Goal: Book appointment/travel/reservation

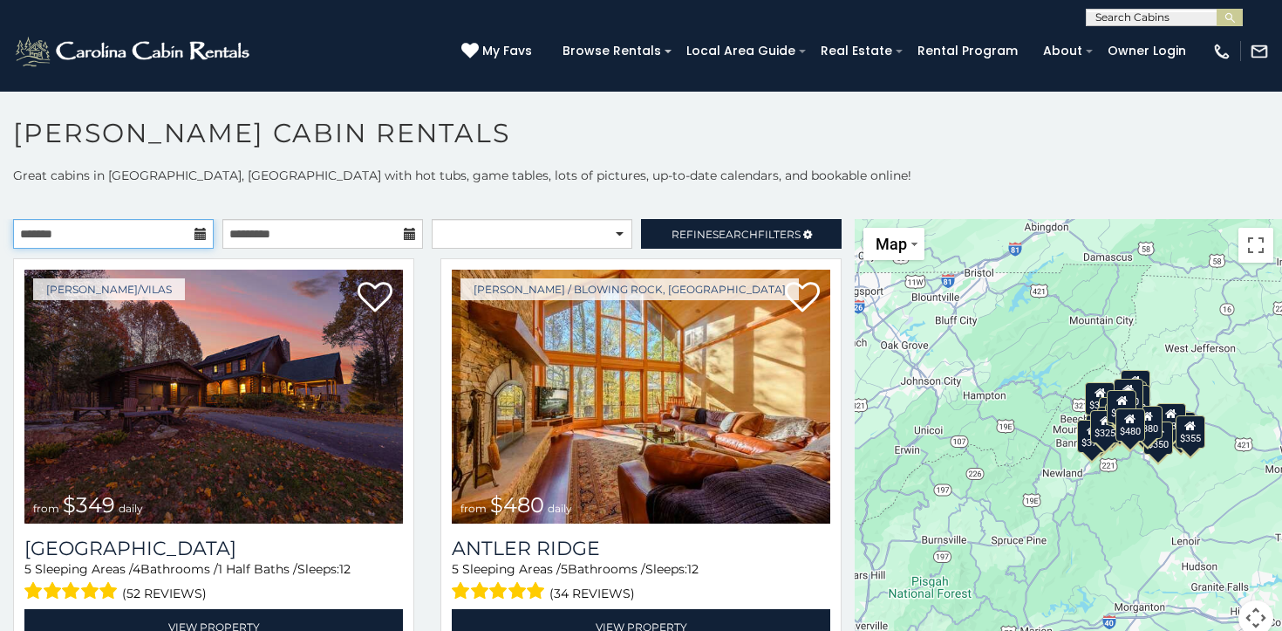
click at [159, 239] on input "text" at bounding box center [113, 234] width 201 height 30
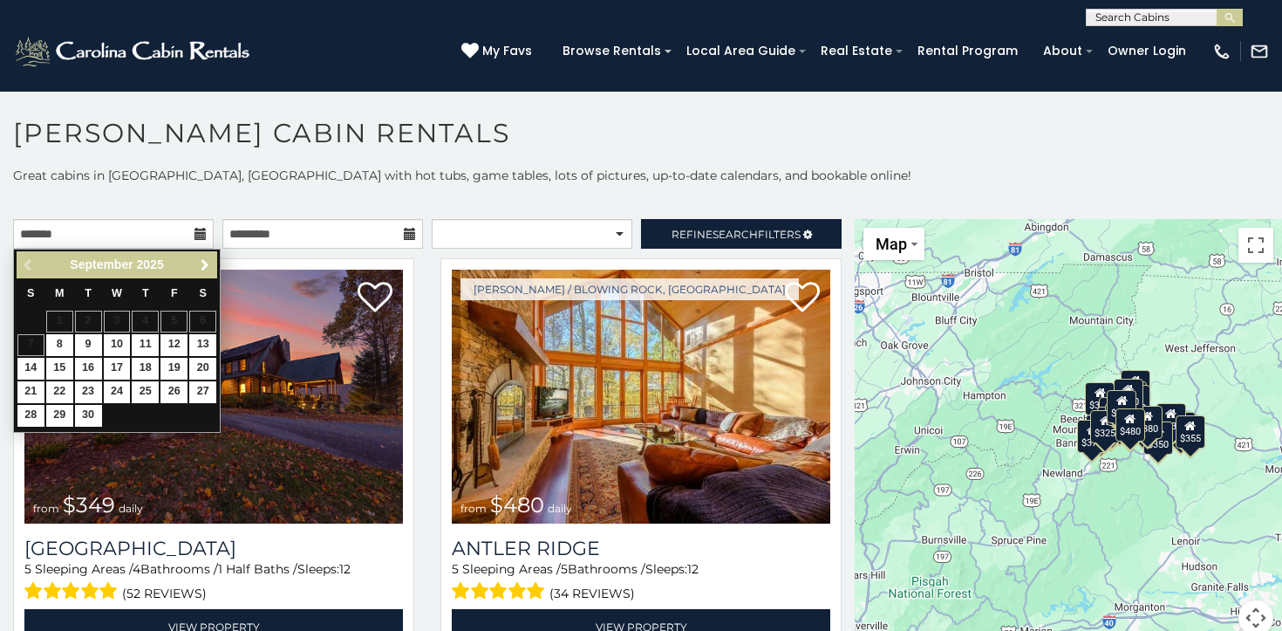
click at [205, 269] on span "Next" at bounding box center [205, 265] width 14 height 14
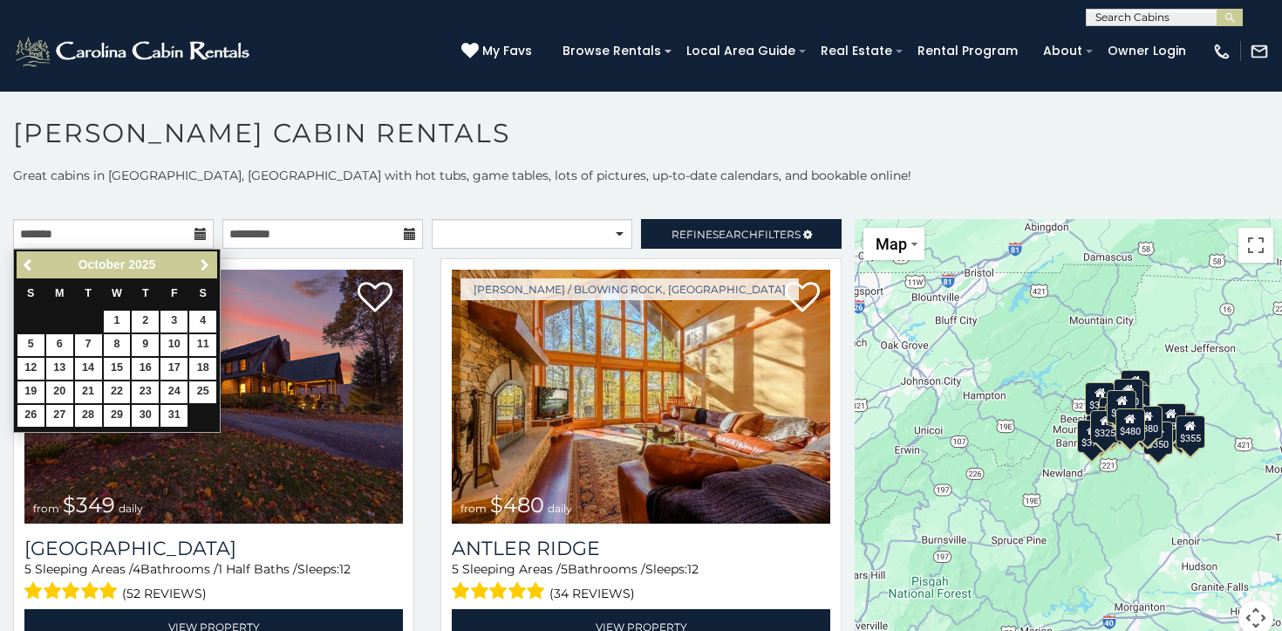
click at [205, 269] on span "Next" at bounding box center [205, 265] width 14 height 14
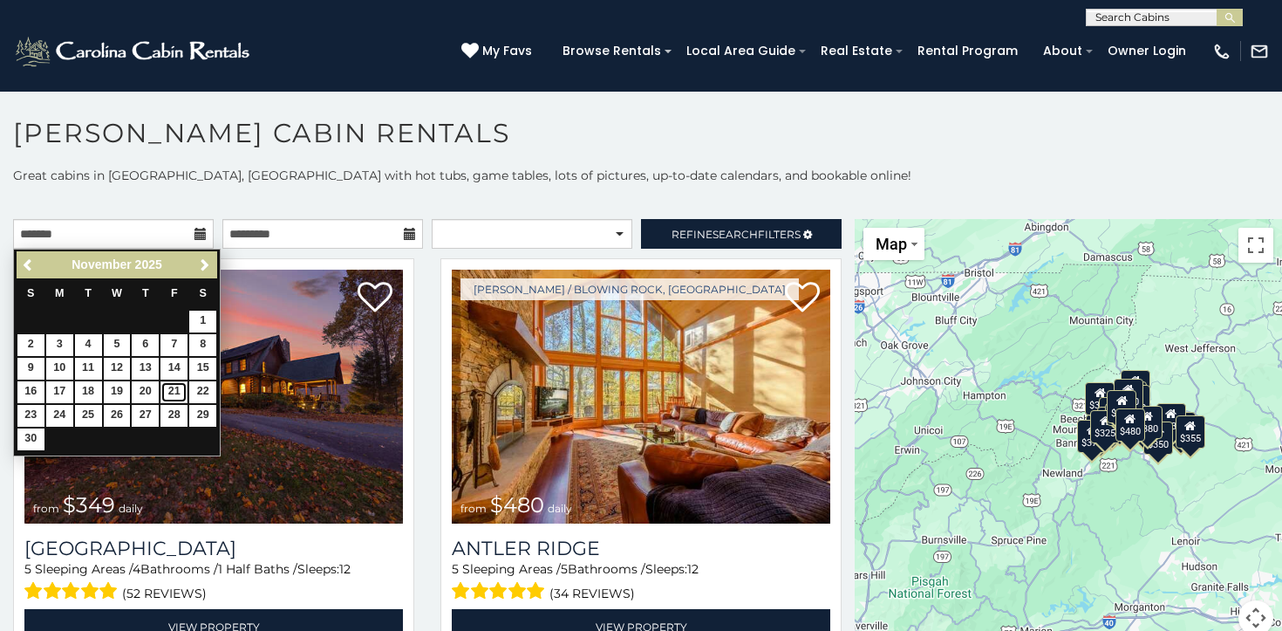
click at [169, 388] on link "21" at bounding box center [173, 392] width 27 height 22
type input "**********"
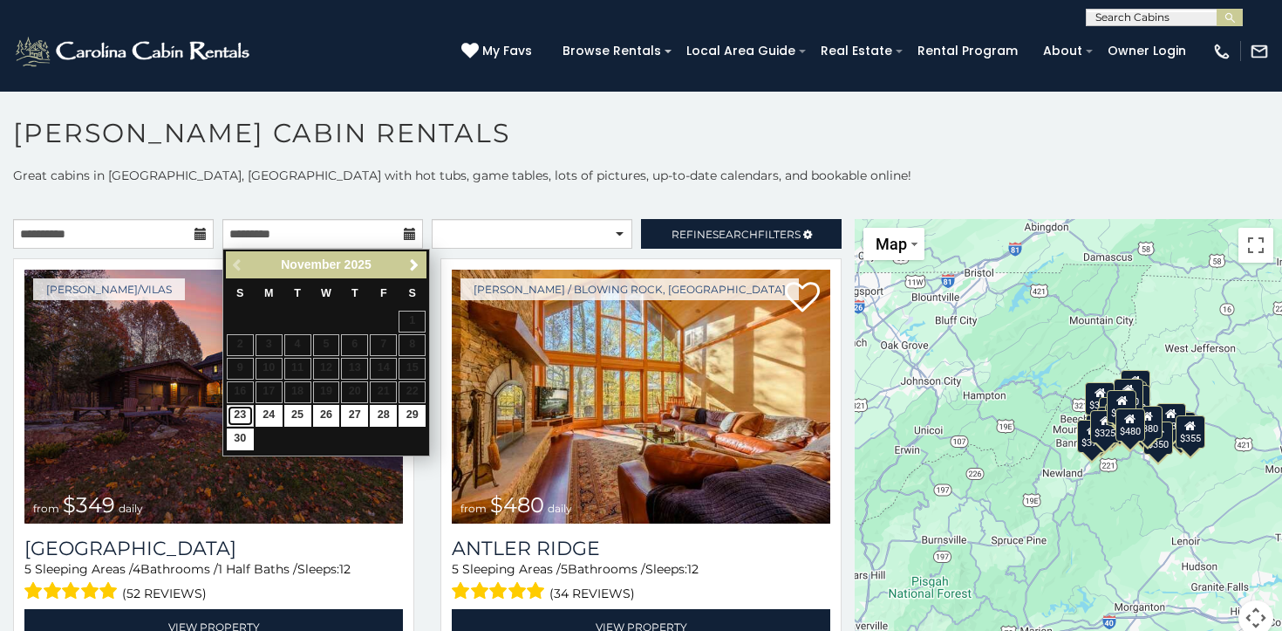
click at [240, 413] on link "23" at bounding box center [240, 416] width 27 height 22
type input "**********"
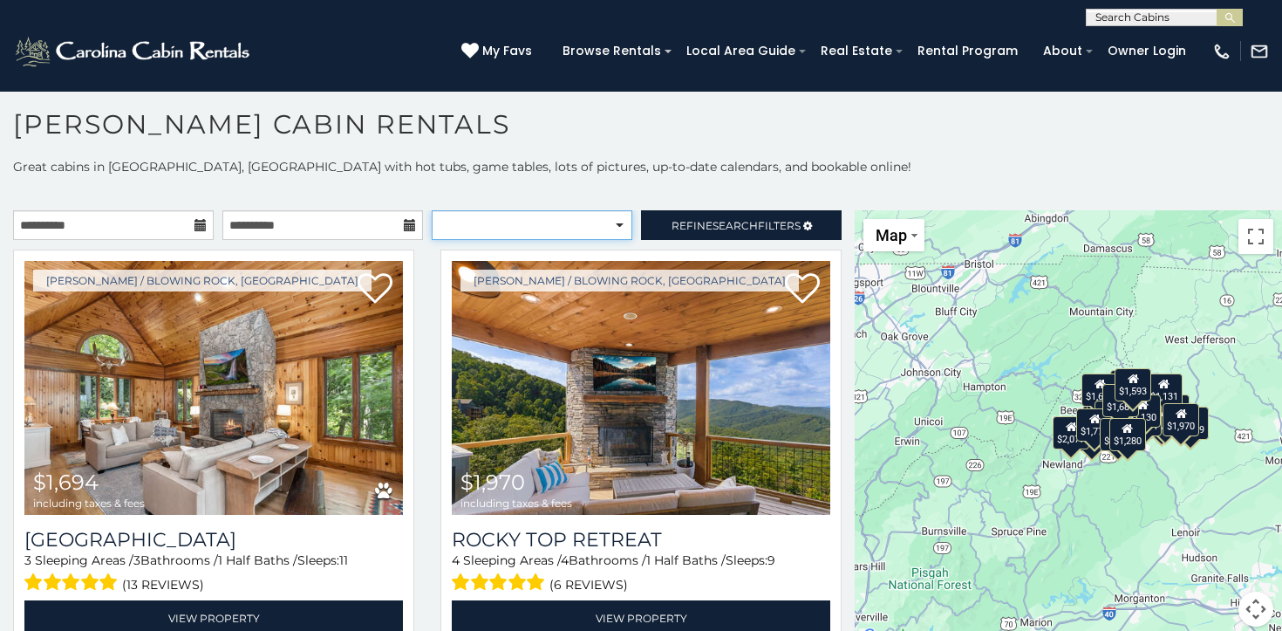
click at [559, 231] on select "**********" at bounding box center [532, 225] width 201 height 30
select select "*********"
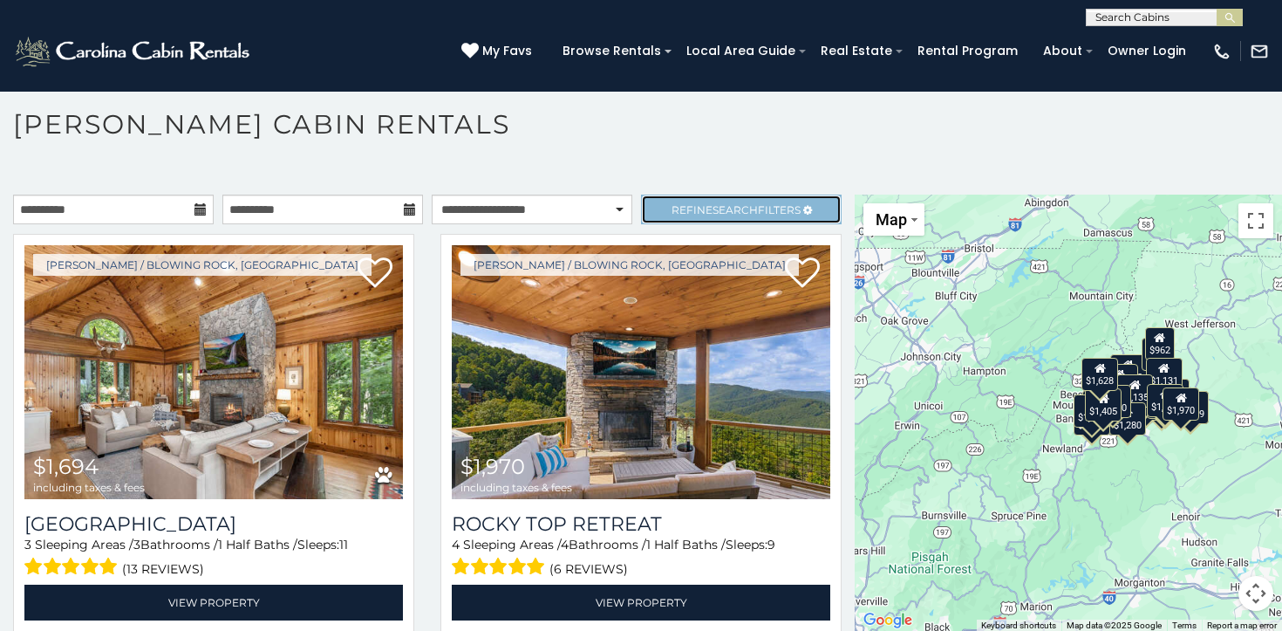
click at [674, 217] on link "Refine Search Filters" at bounding box center [741, 209] width 201 height 30
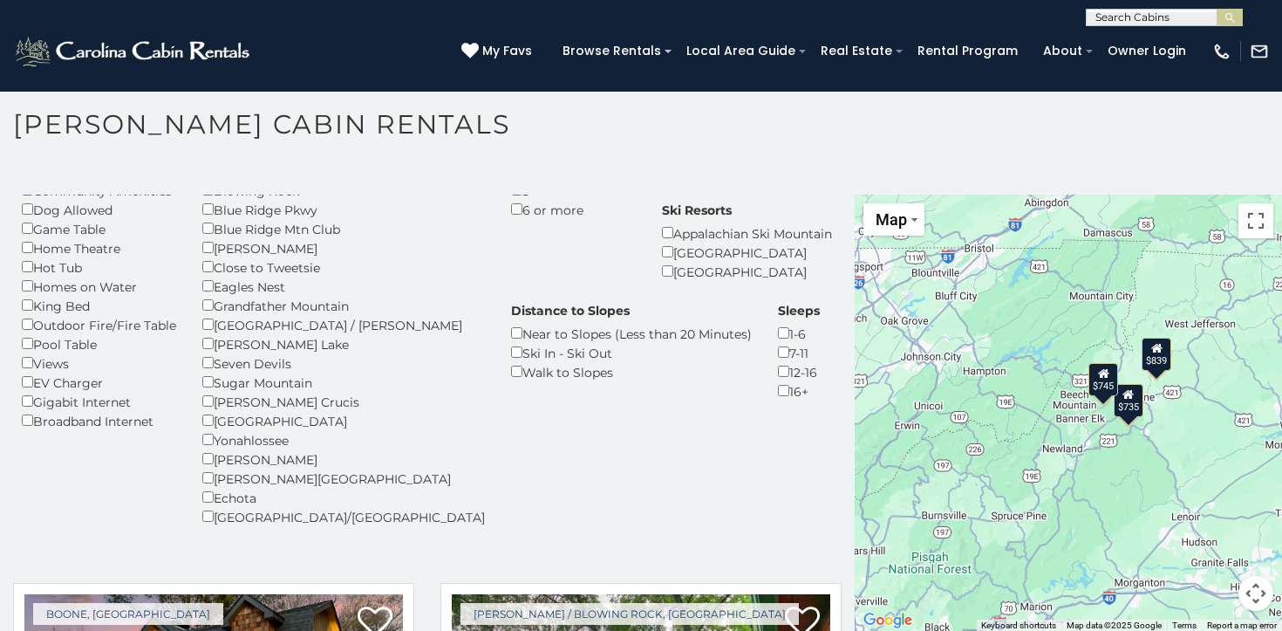
scroll to position [158, 0]
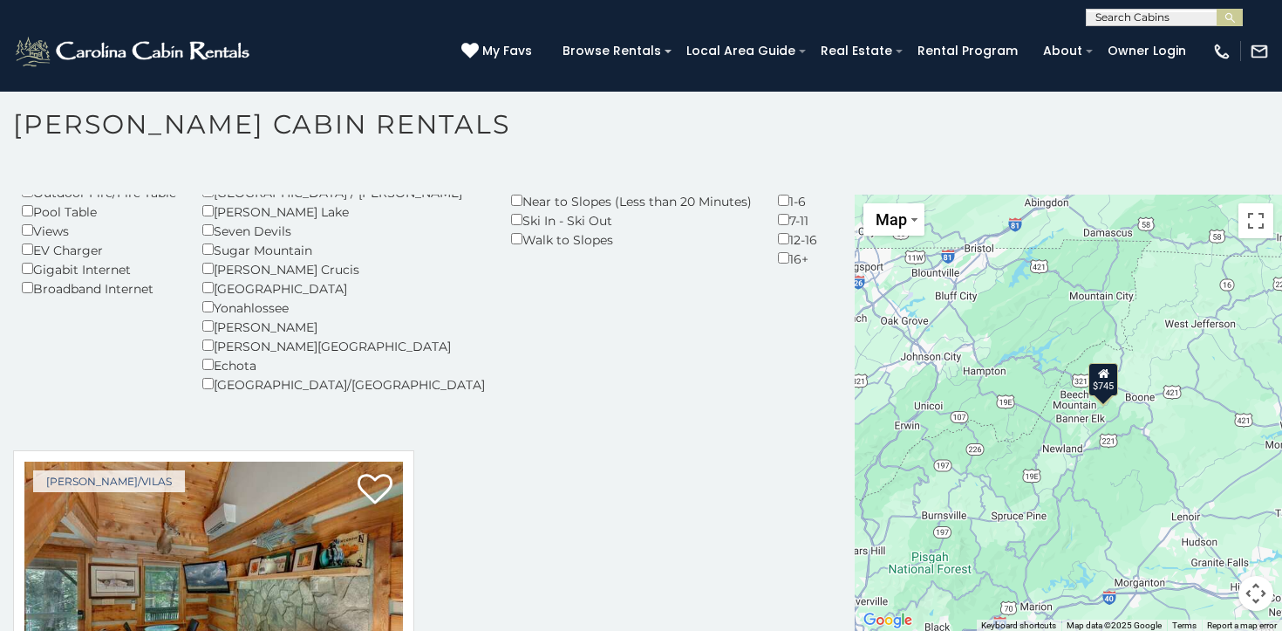
scroll to position [525, 0]
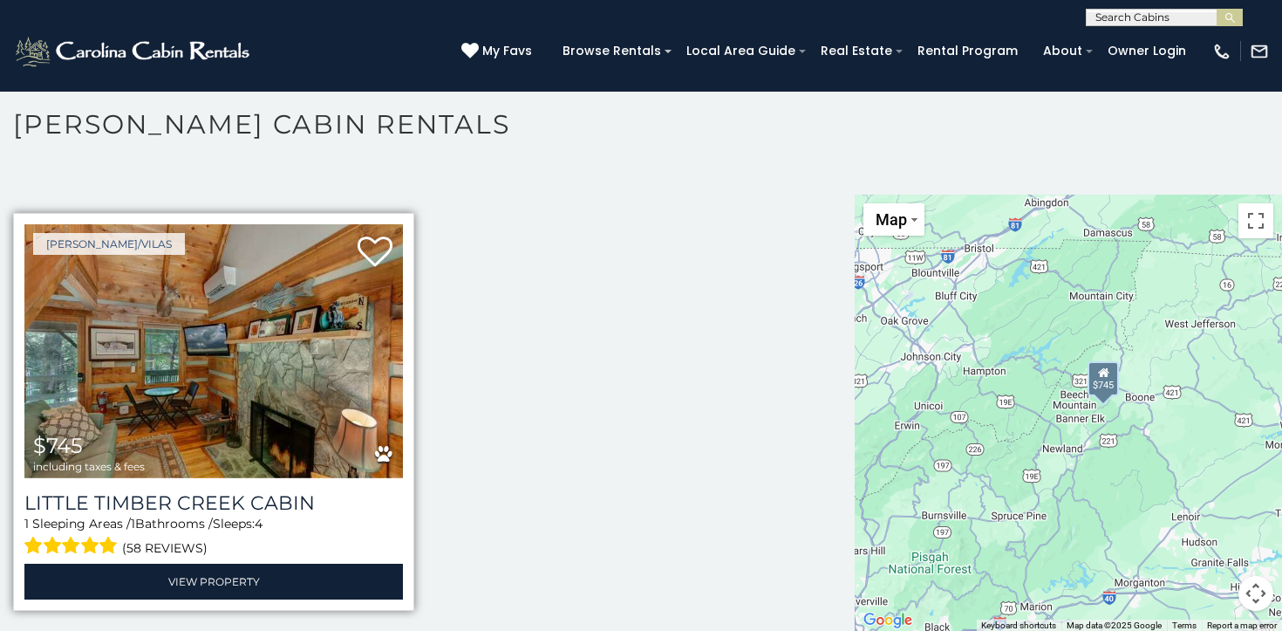
click at [299, 356] on img at bounding box center [213, 351] width 378 height 254
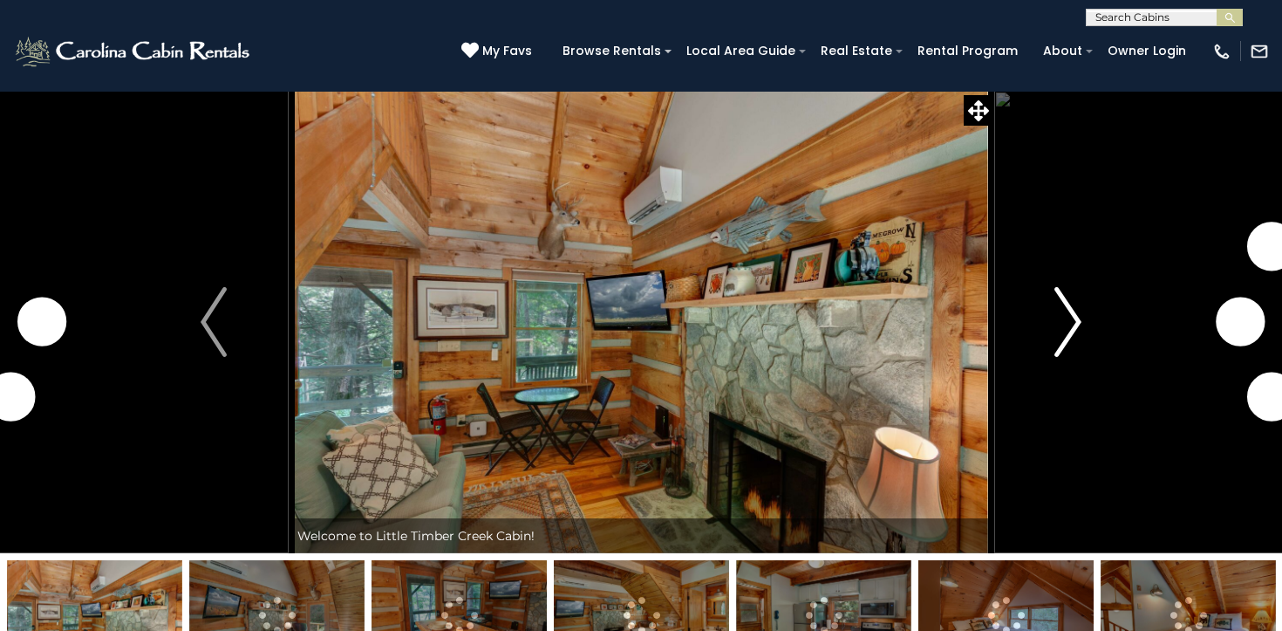
click at [1070, 317] on img "Next" at bounding box center [1068, 322] width 26 height 70
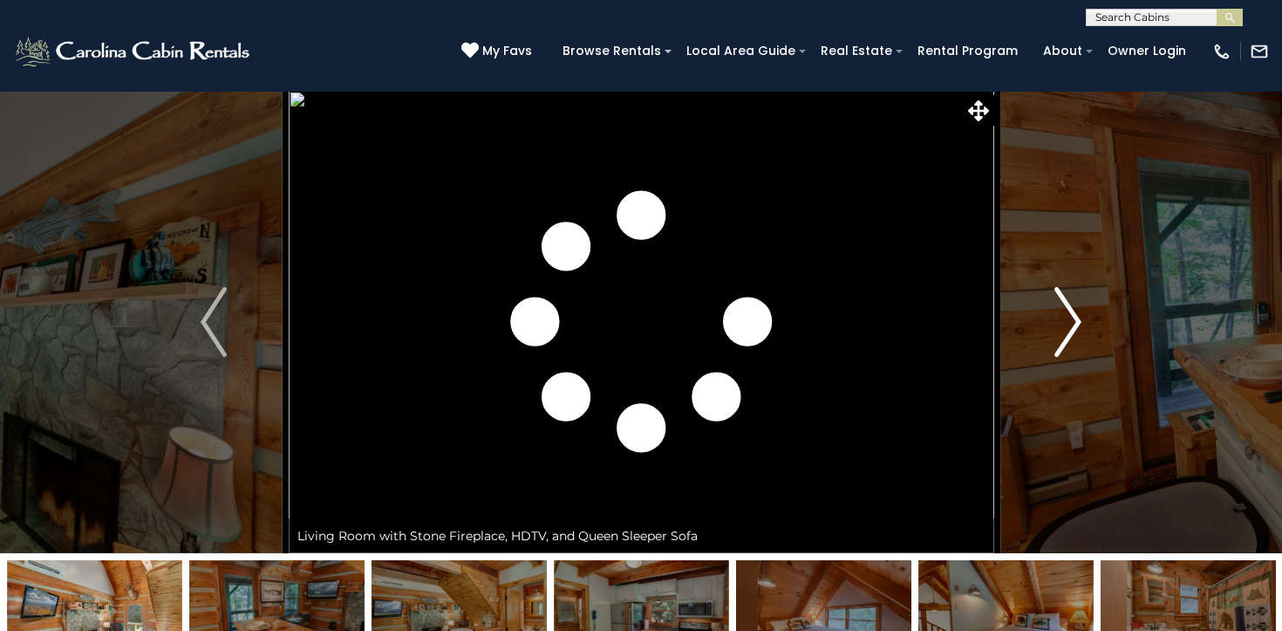
click at [1070, 317] on img "Next" at bounding box center [1068, 322] width 26 height 70
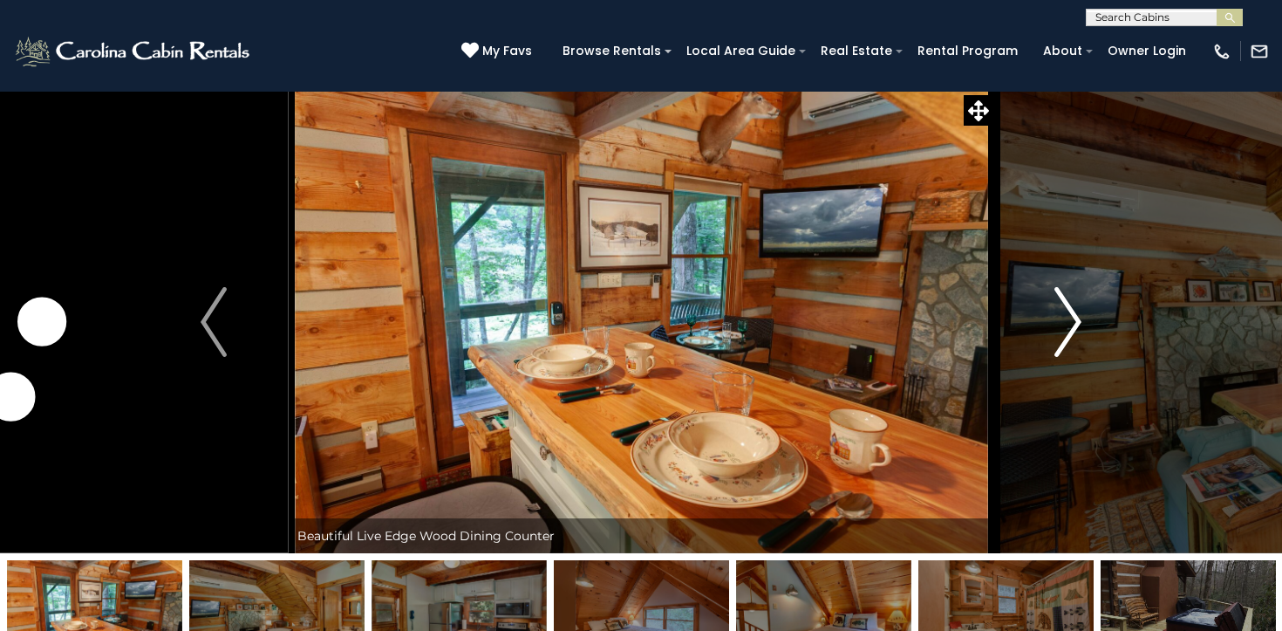
click at [1070, 317] on img "Next" at bounding box center [1068, 322] width 26 height 70
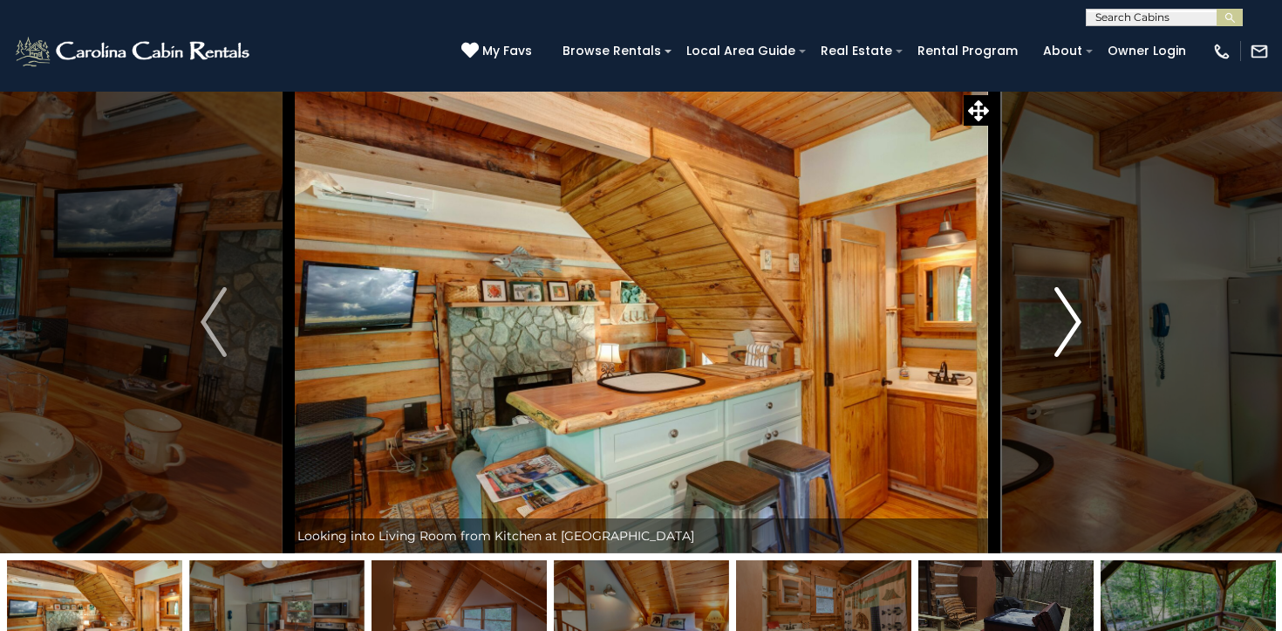
click at [1070, 317] on img "Next" at bounding box center [1068, 322] width 26 height 70
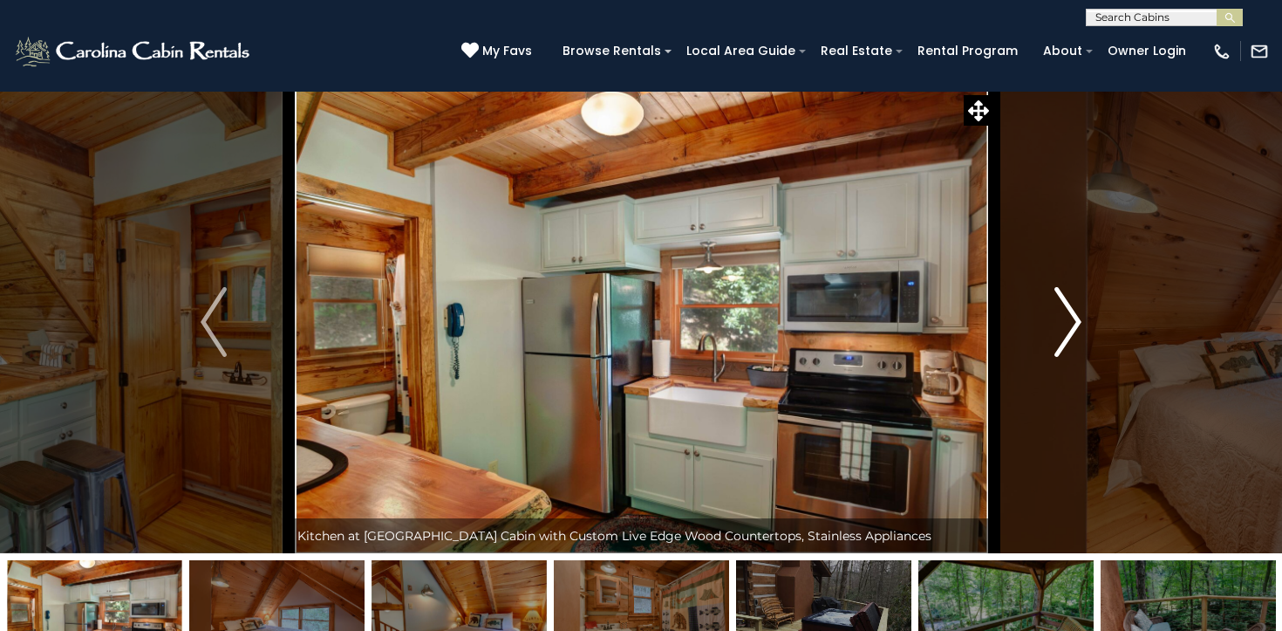
click at [1070, 317] on img "Next" at bounding box center [1068, 322] width 26 height 70
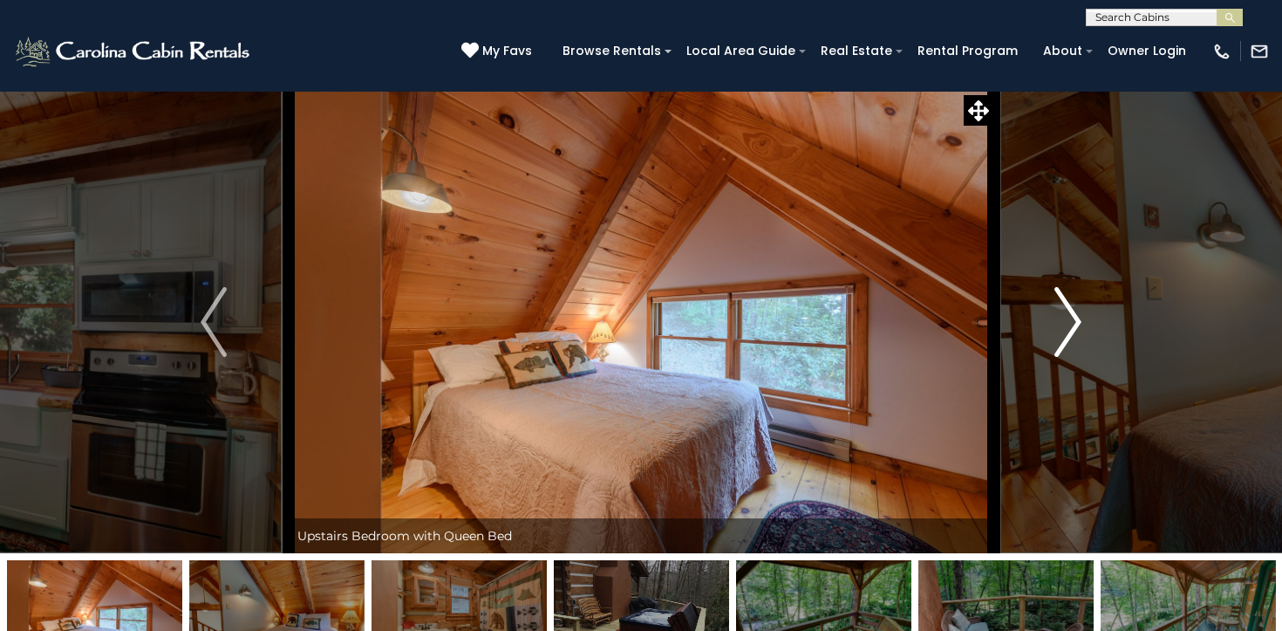
click at [1070, 317] on img "Next" at bounding box center [1068, 322] width 26 height 70
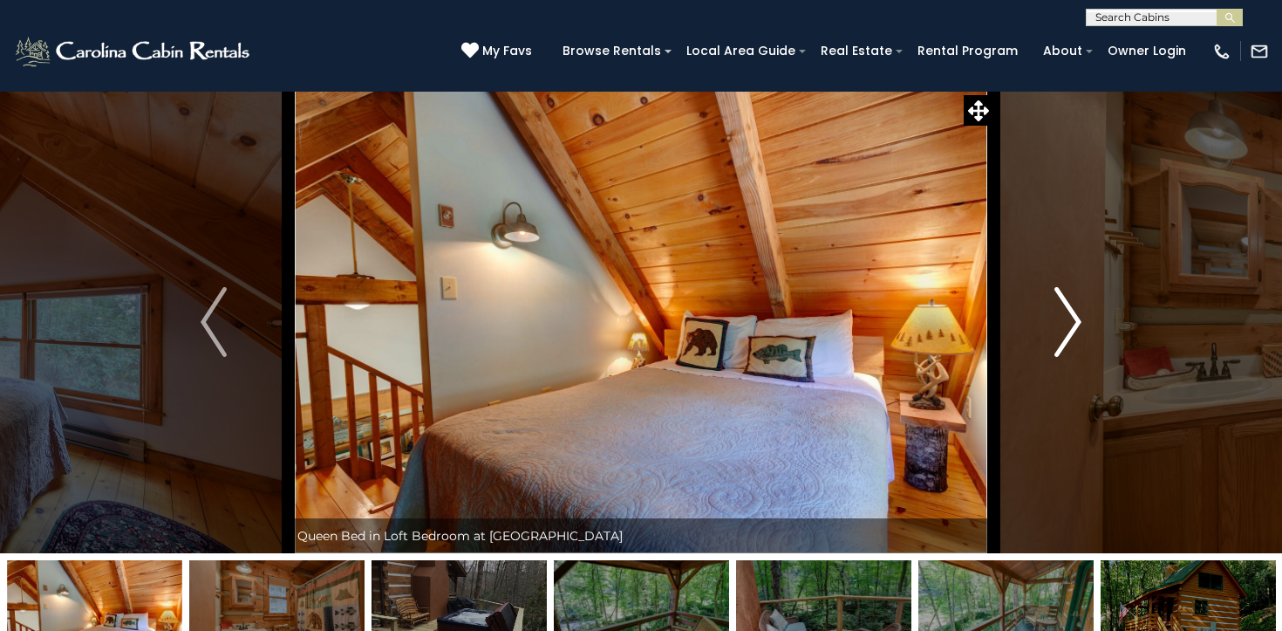
click at [1070, 317] on img "Next" at bounding box center [1068, 322] width 26 height 70
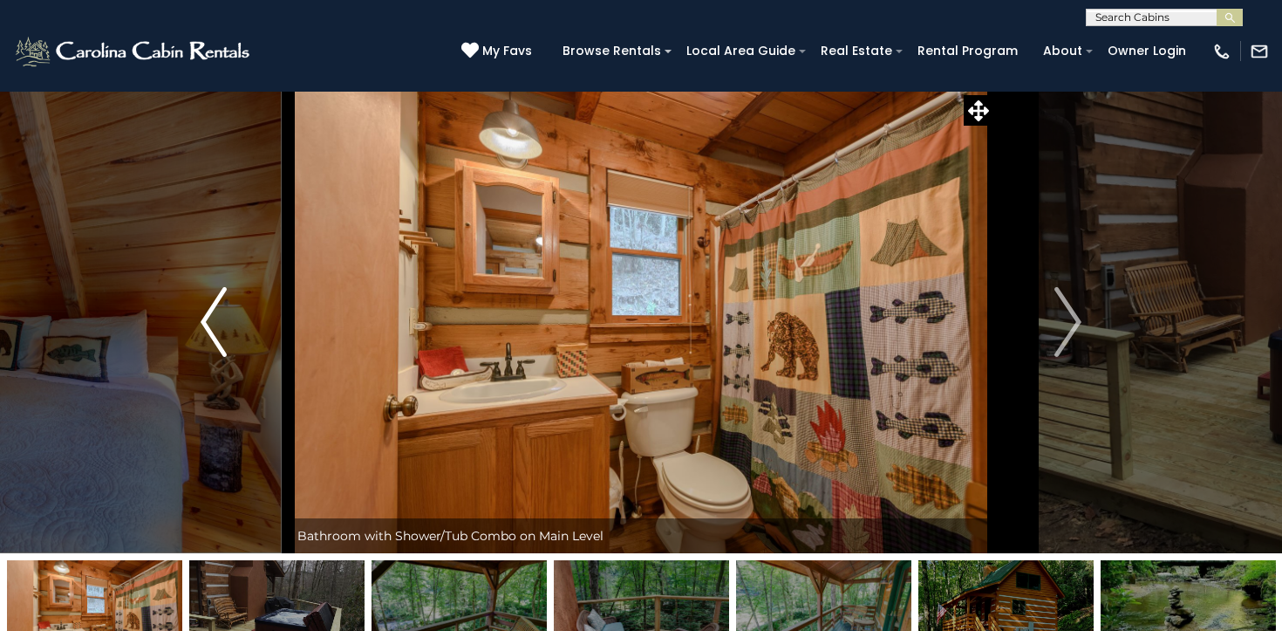
click at [245, 328] on button "Previous" at bounding box center [214, 322] width 149 height 462
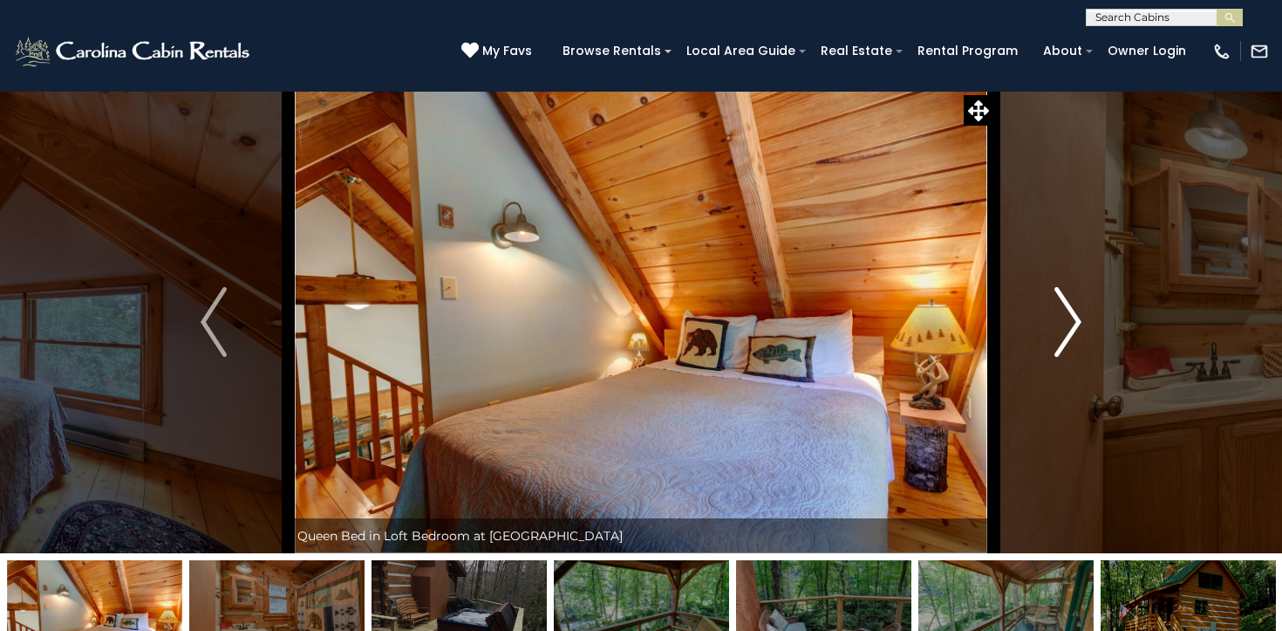
click at [1070, 324] on img "Next" at bounding box center [1068, 322] width 26 height 70
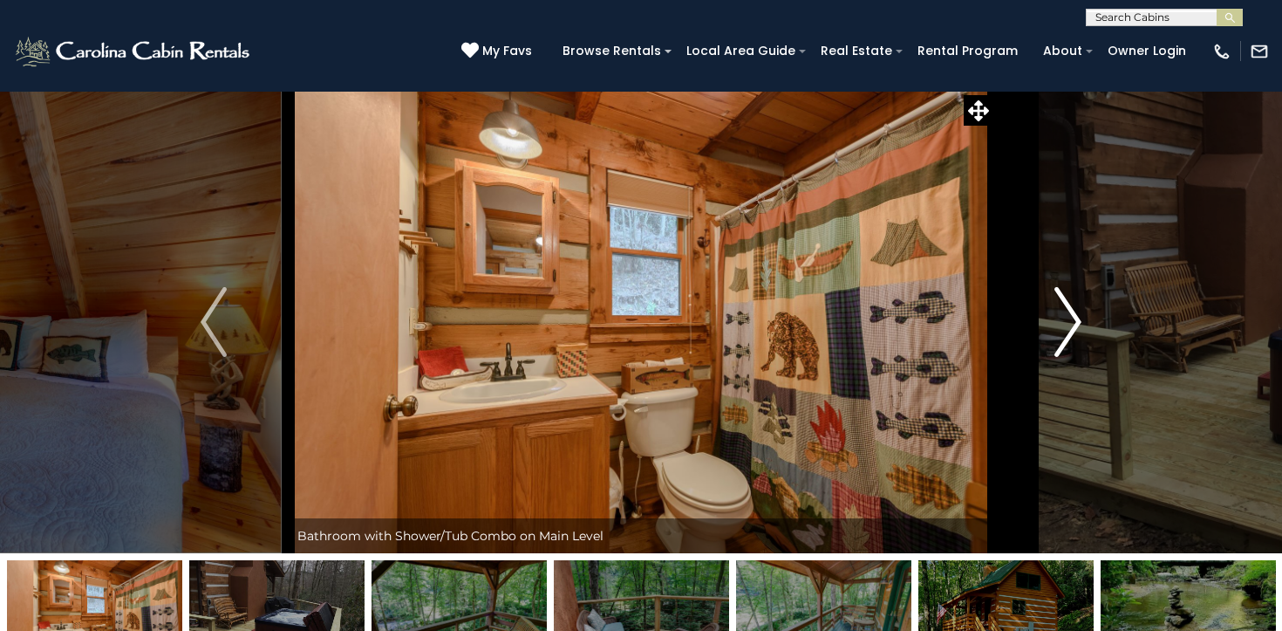
click at [1079, 323] on img "Next" at bounding box center [1068, 322] width 26 height 70
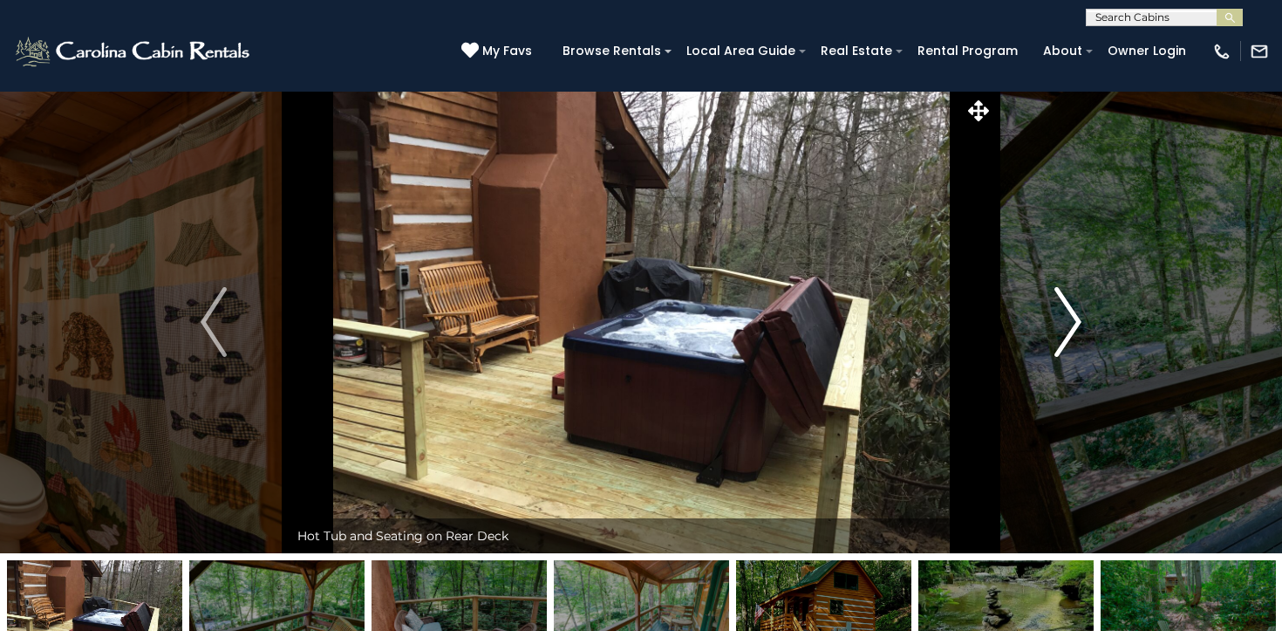
click at [1079, 323] on img "Next" at bounding box center [1068, 322] width 26 height 70
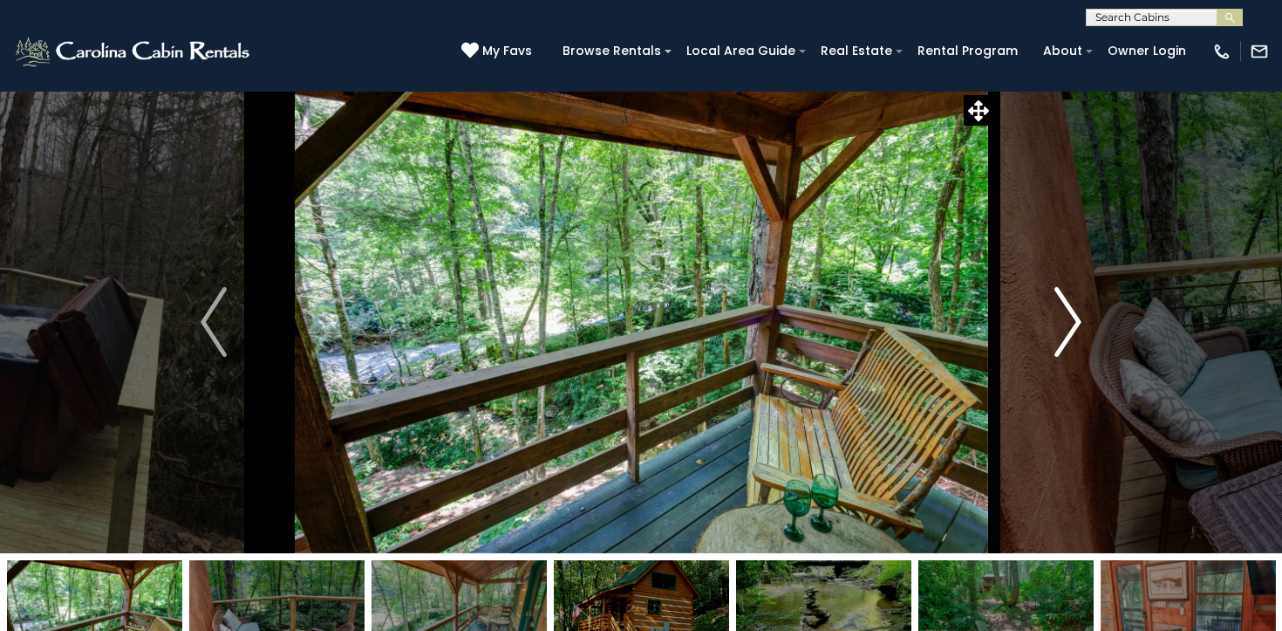
click at [1079, 323] on img "Next" at bounding box center [1068, 322] width 26 height 70
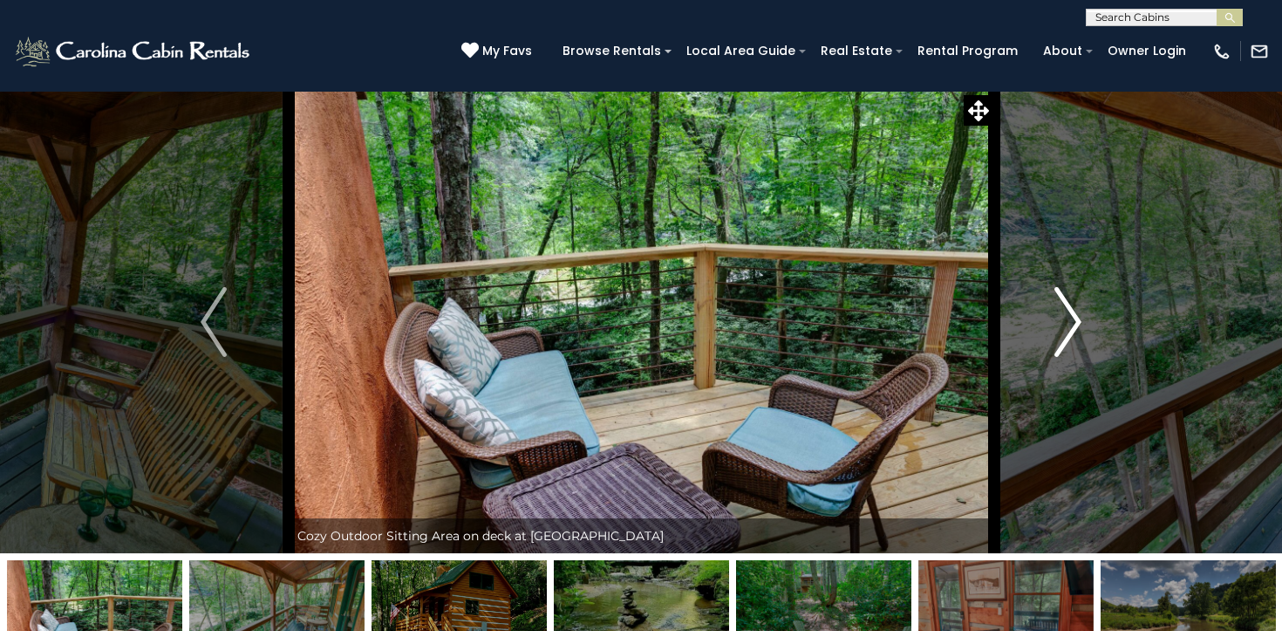
click at [1079, 323] on img "Next" at bounding box center [1068, 322] width 26 height 70
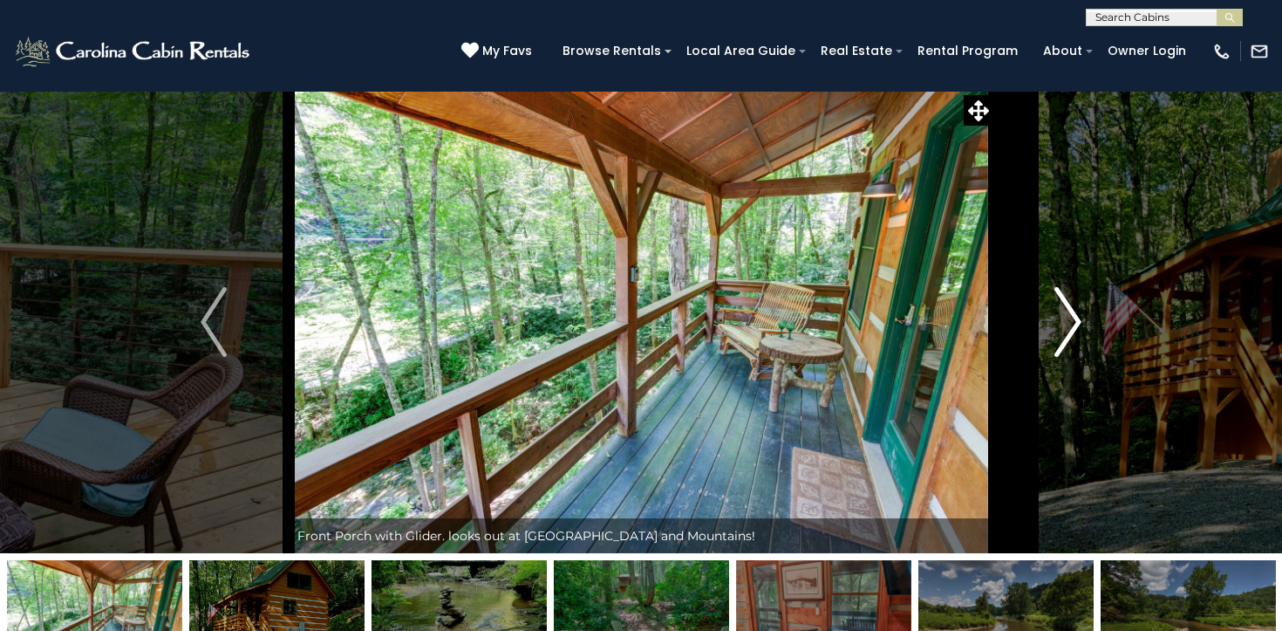
click at [1079, 323] on img "Next" at bounding box center [1068, 322] width 26 height 70
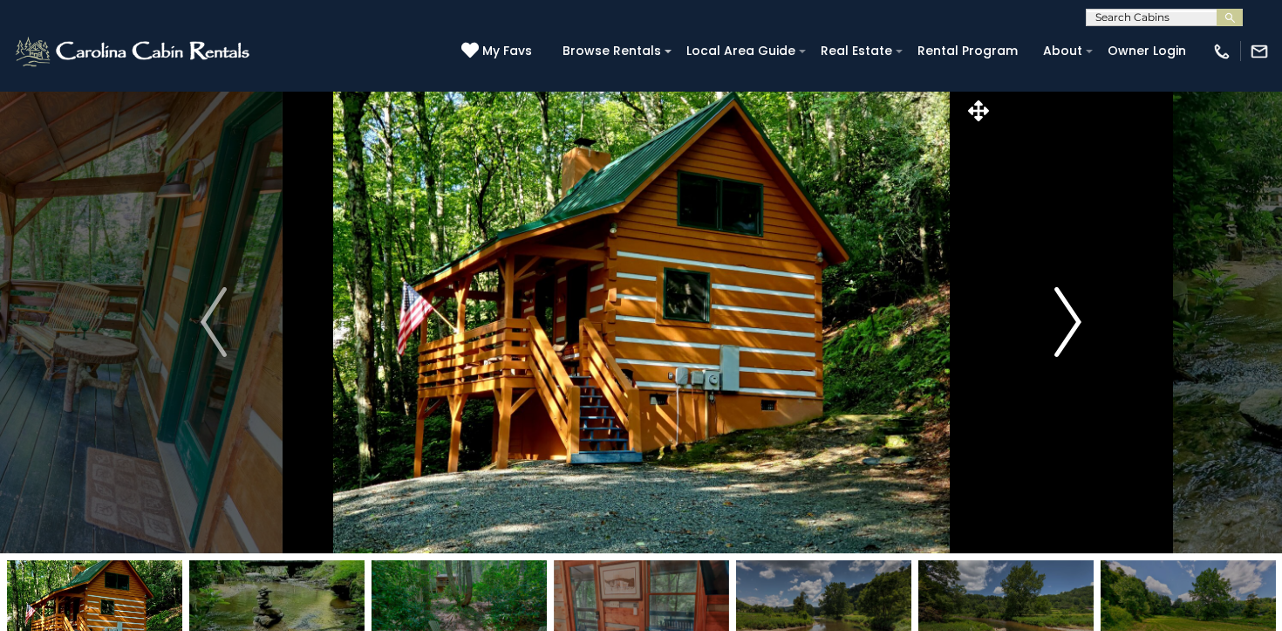
click at [1079, 323] on img "Next" at bounding box center [1068, 322] width 26 height 70
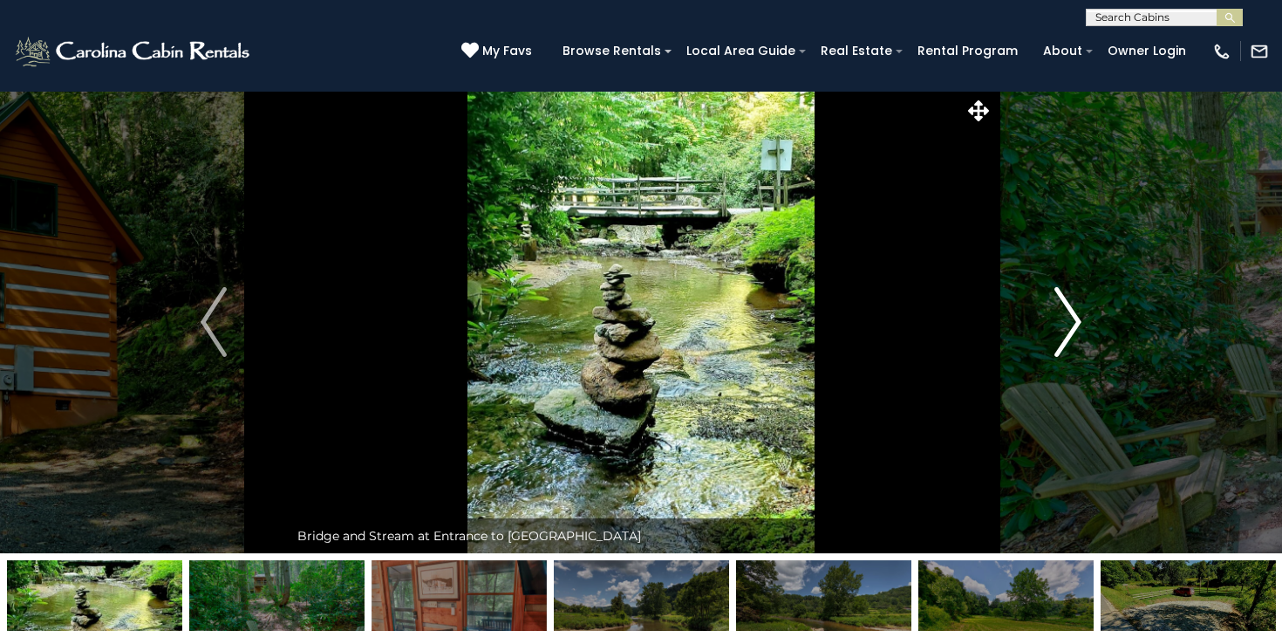
click at [1079, 323] on img "Next" at bounding box center [1068, 322] width 26 height 70
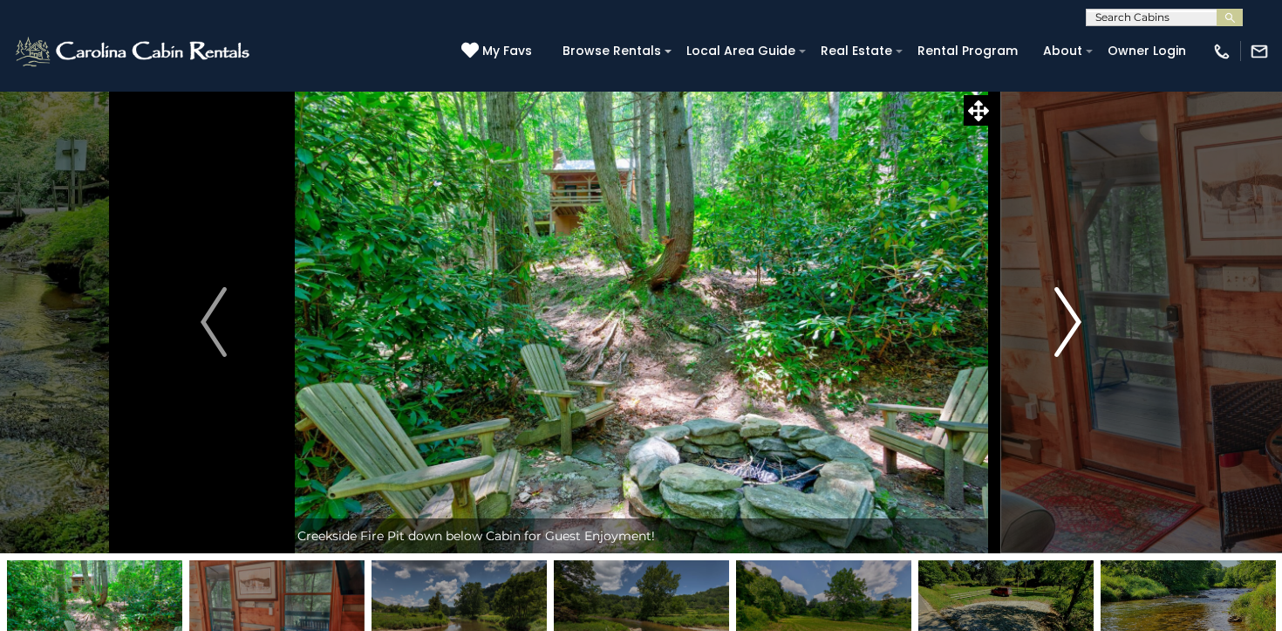
click at [1079, 323] on img "Next" at bounding box center [1068, 322] width 26 height 70
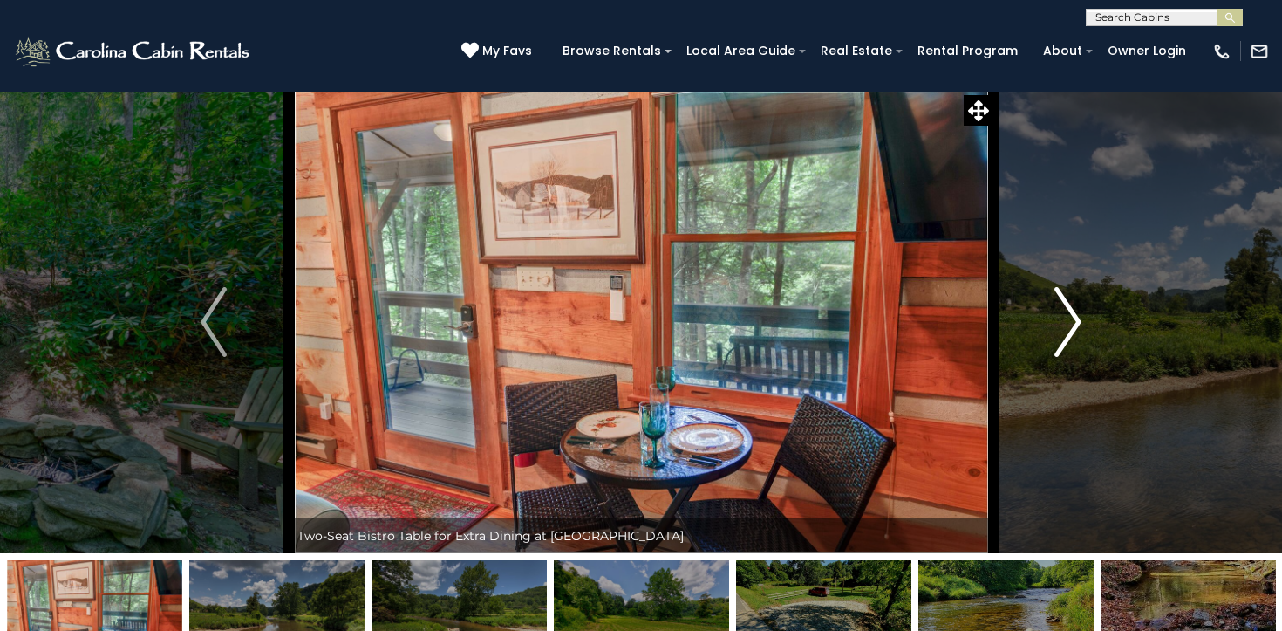
click at [1086, 315] on button "Next" at bounding box center [1067, 322] width 149 height 462
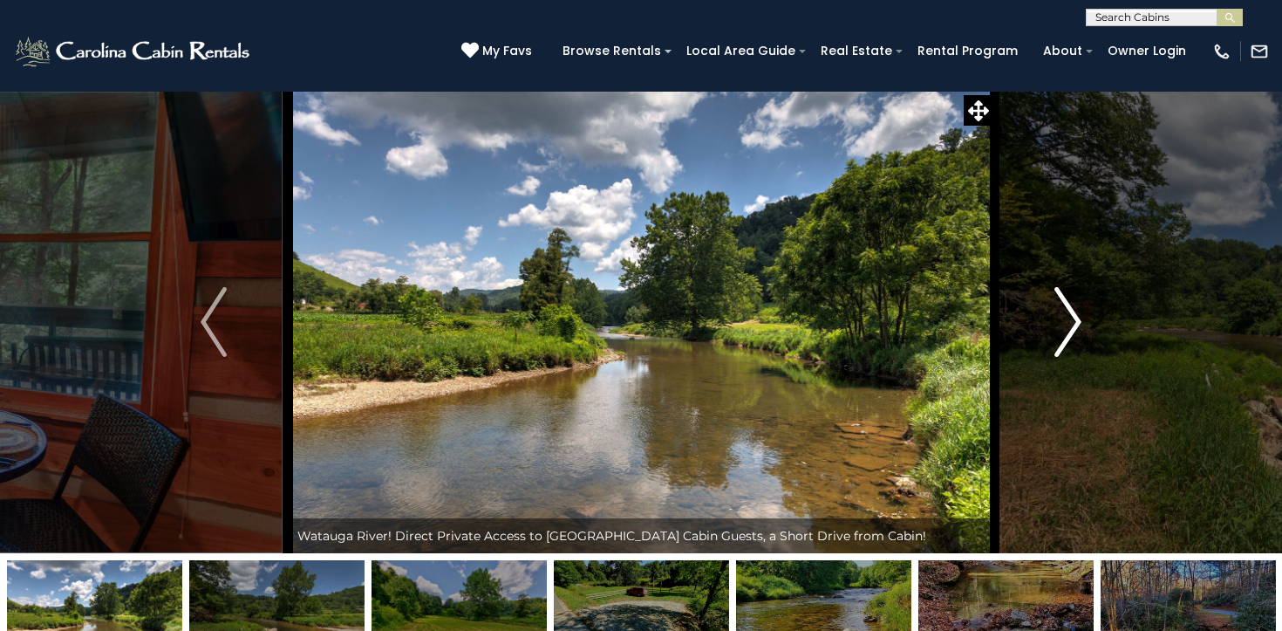
click at [1086, 315] on button "Next" at bounding box center [1067, 322] width 149 height 462
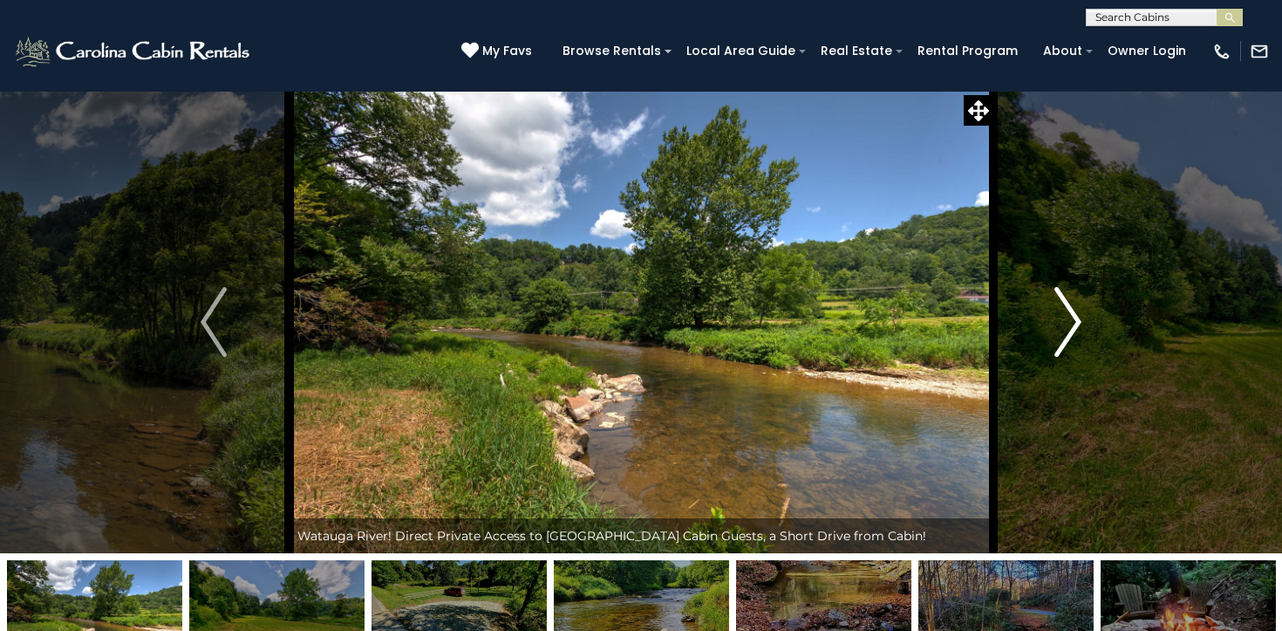
click at [1086, 315] on button "Next" at bounding box center [1067, 322] width 149 height 462
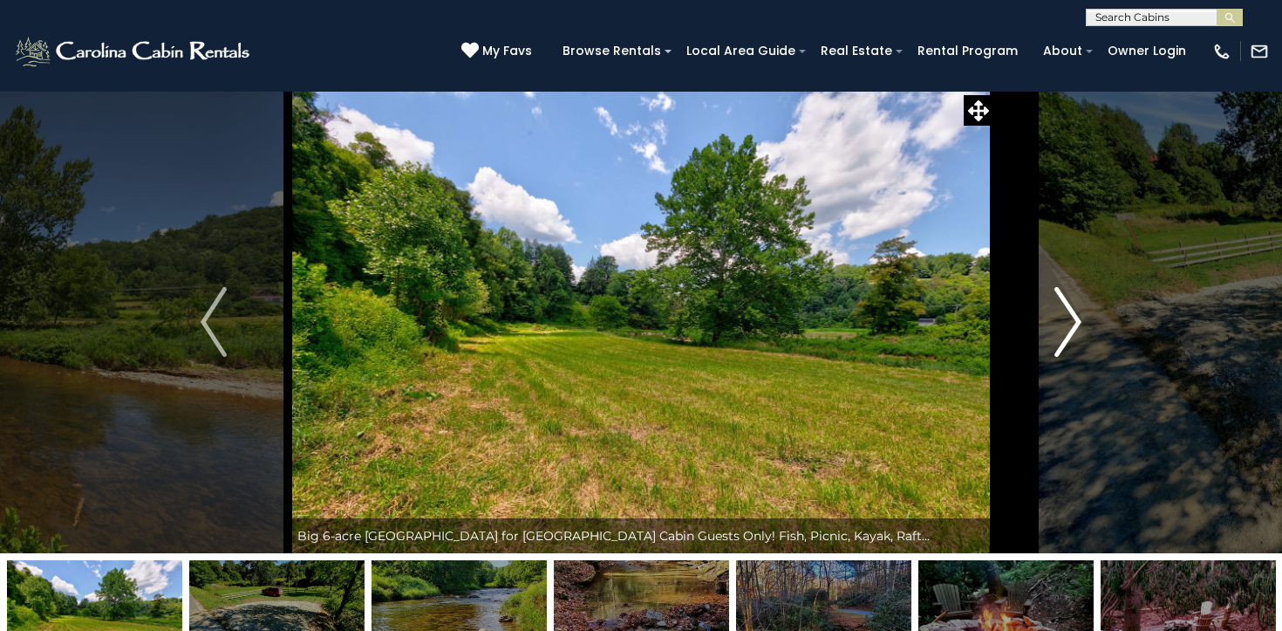
click at [1086, 315] on button "Next" at bounding box center [1067, 322] width 149 height 462
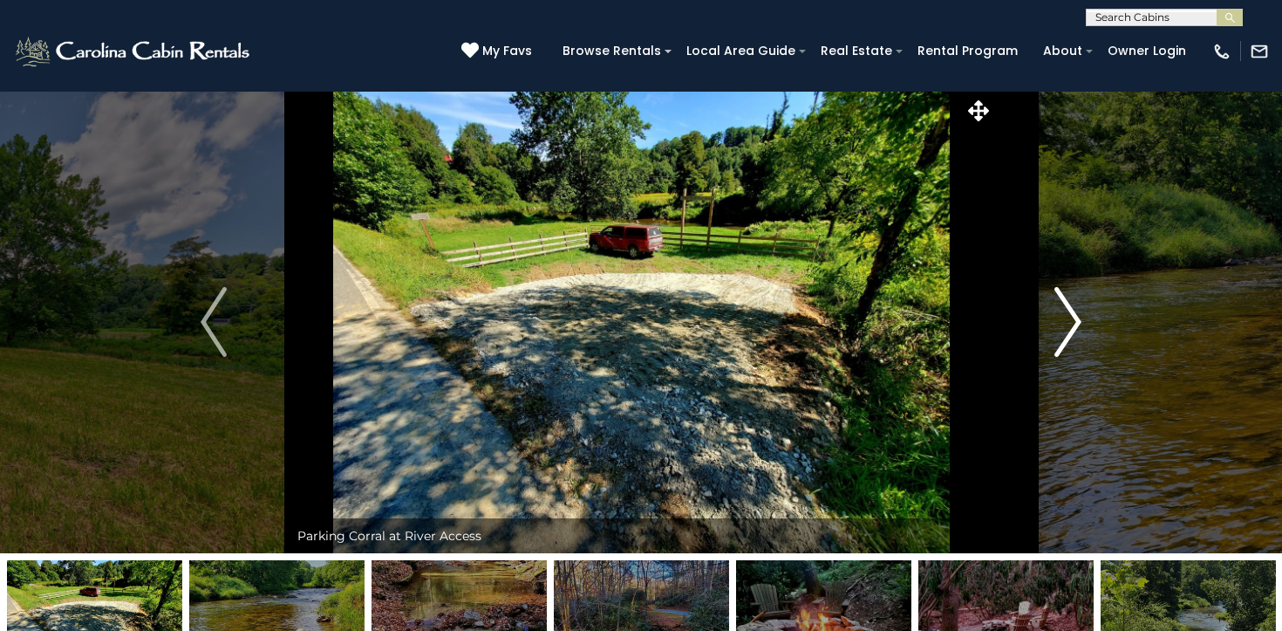
click at [1086, 315] on button "Next" at bounding box center [1067, 322] width 149 height 462
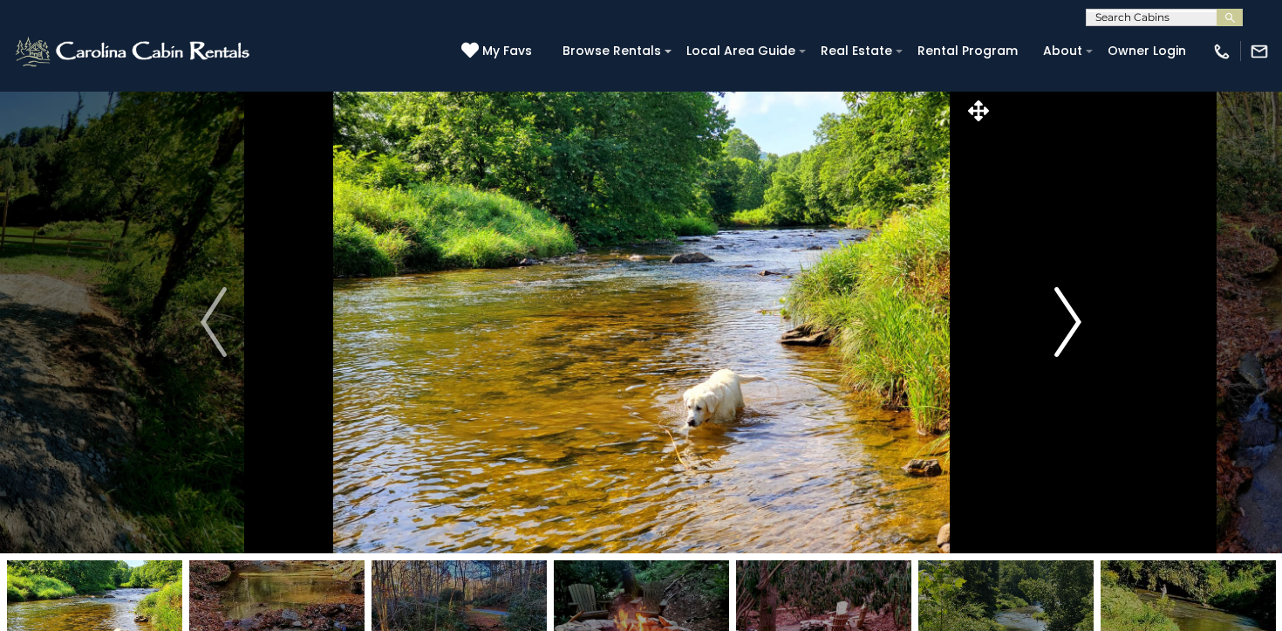
click at [1086, 315] on button "Next" at bounding box center [1067, 322] width 149 height 462
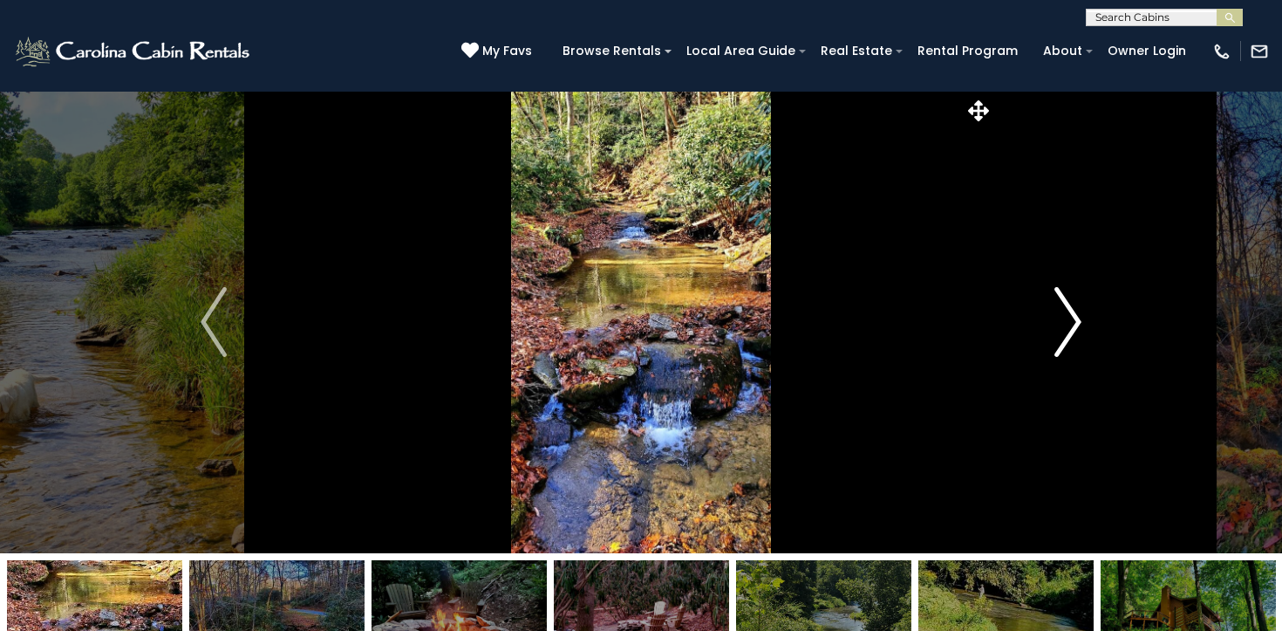
click at [1086, 315] on button "Next" at bounding box center [1067, 322] width 149 height 462
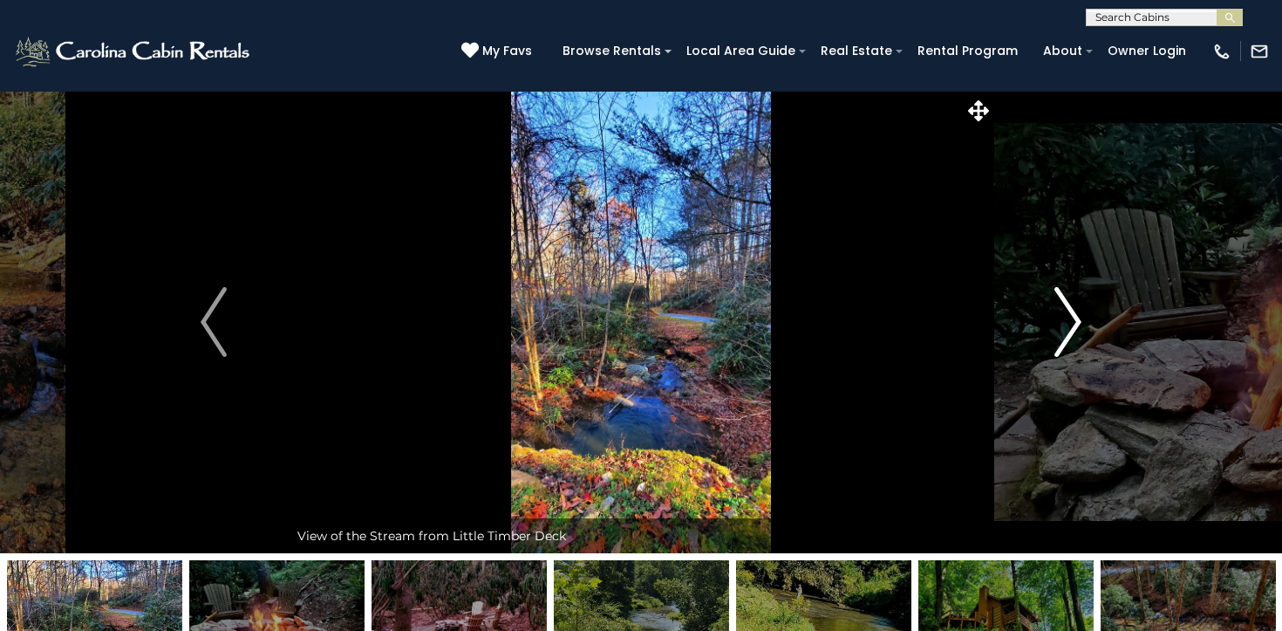
click at [1086, 315] on button "Next" at bounding box center [1067, 322] width 149 height 462
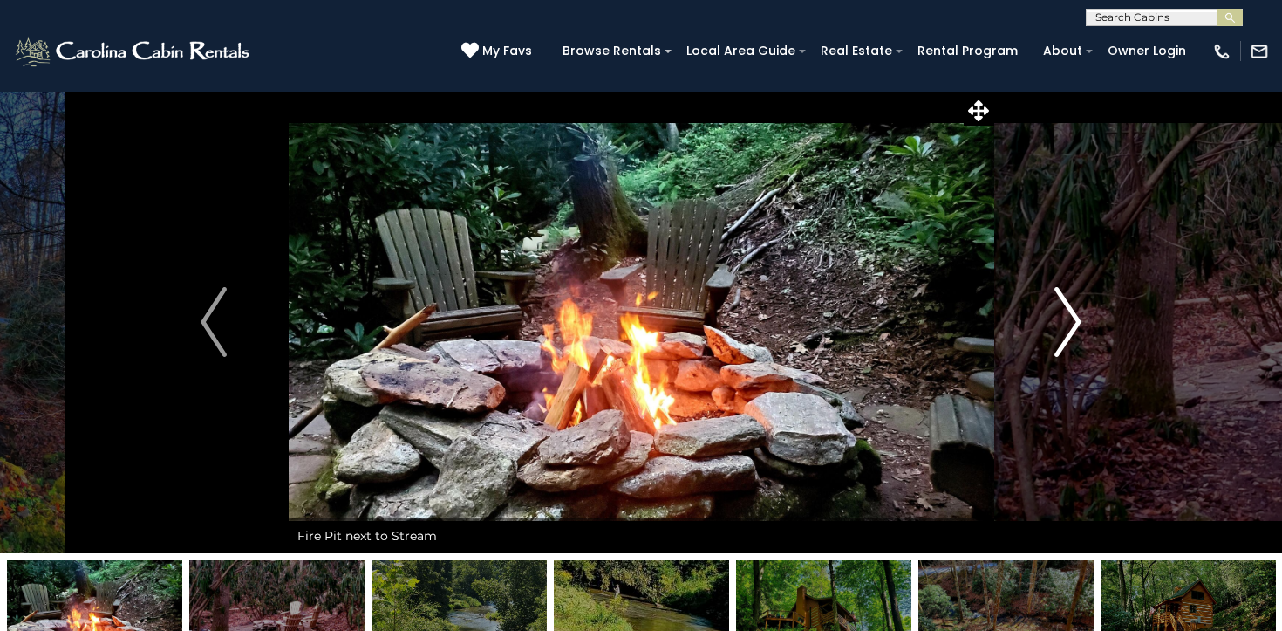
click at [1080, 311] on img "Next" at bounding box center [1068, 322] width 26 height 70
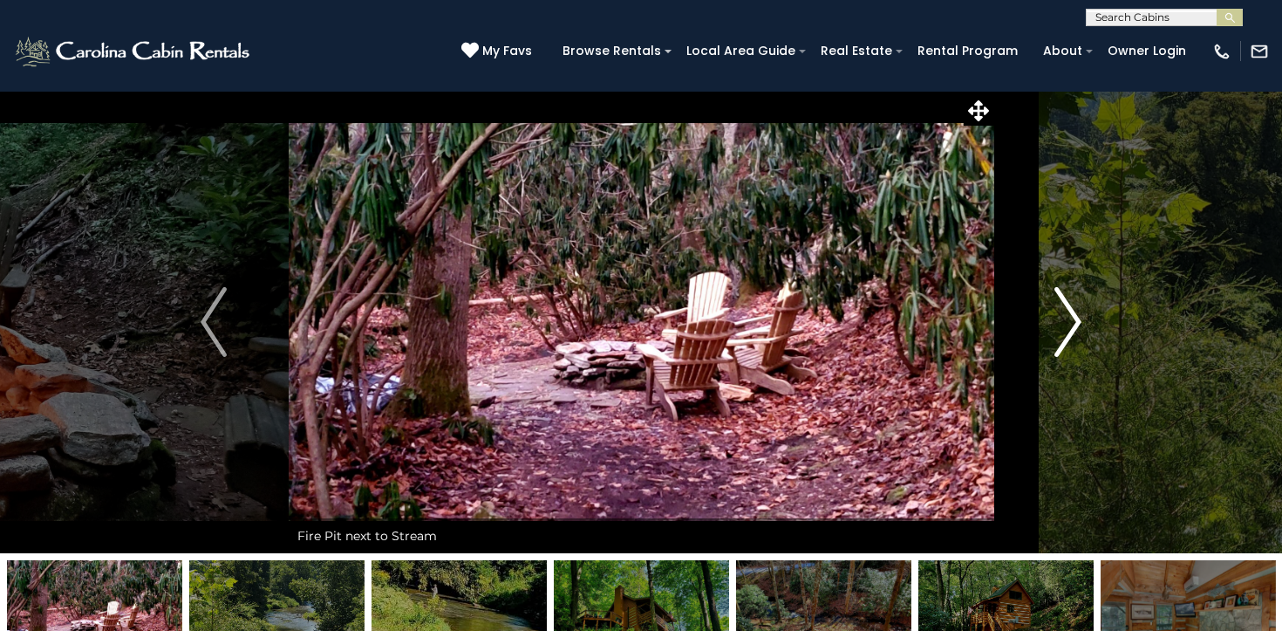
click at [1080, 311] on img "Next" at bounding box center [1068, 322] width 26 height 70
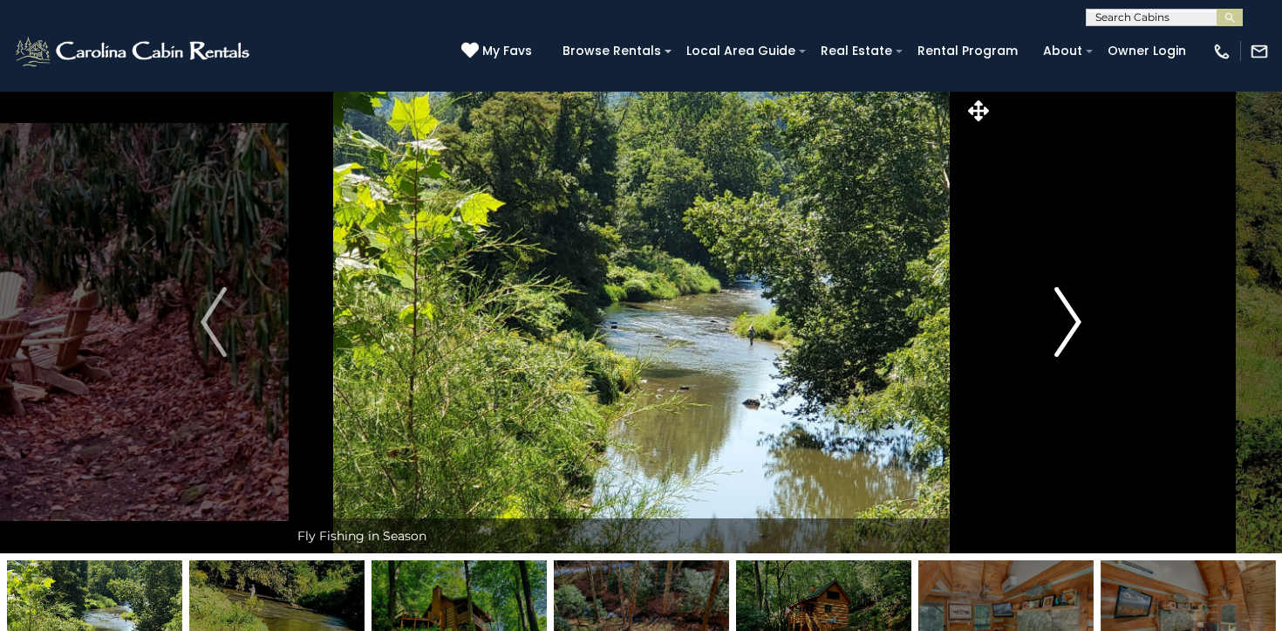
click at [1080, 311] on img "Next" at bounding box center [1068, 322] width 26 height 70
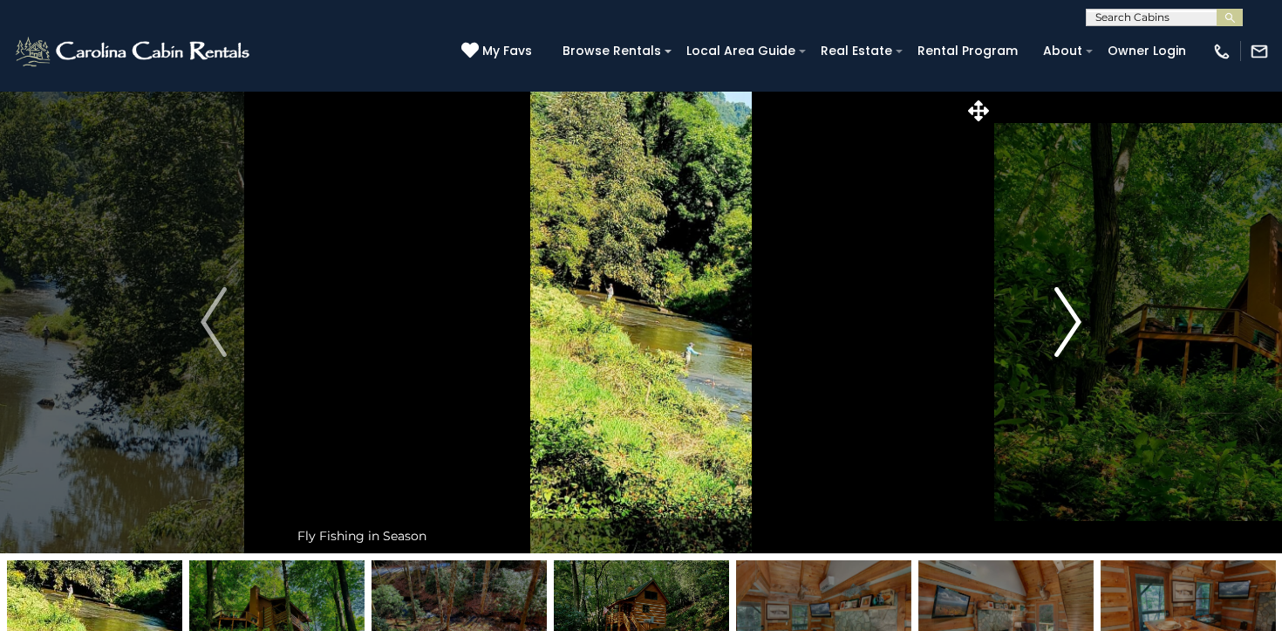
click at [1080, 311] on img "Next" at bounding box center [1068, 322] width 26 height 70
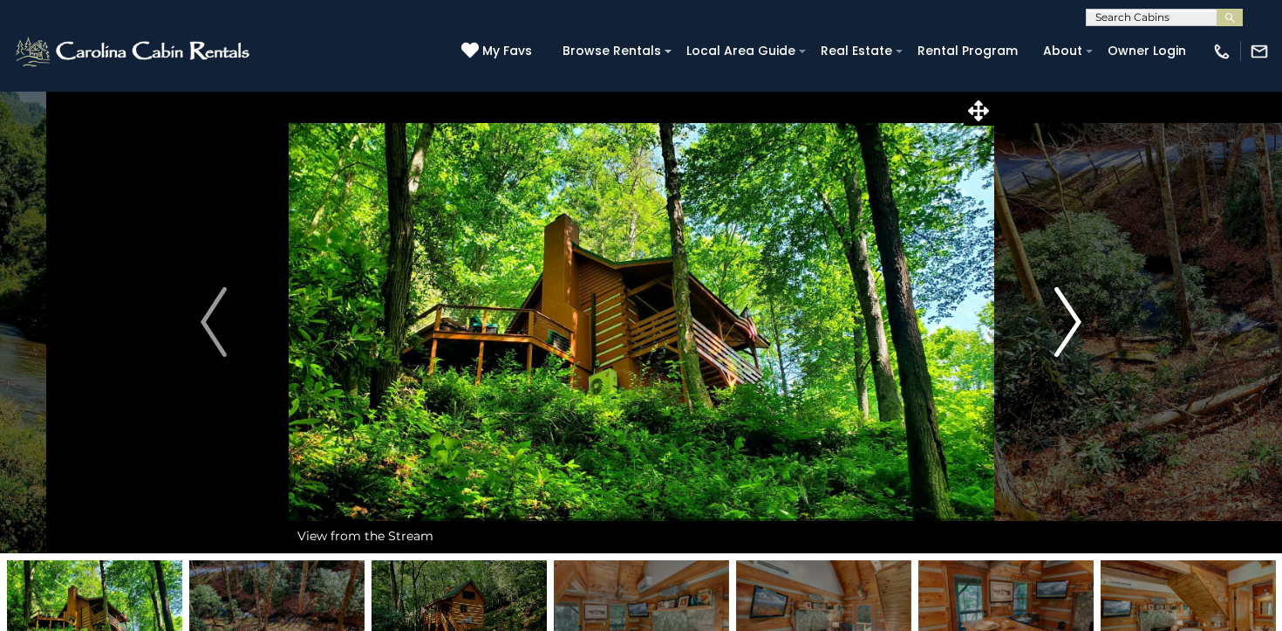
click at [1050, 331] on button "Next" at bounding box center [1067, 322] width 149 height 462
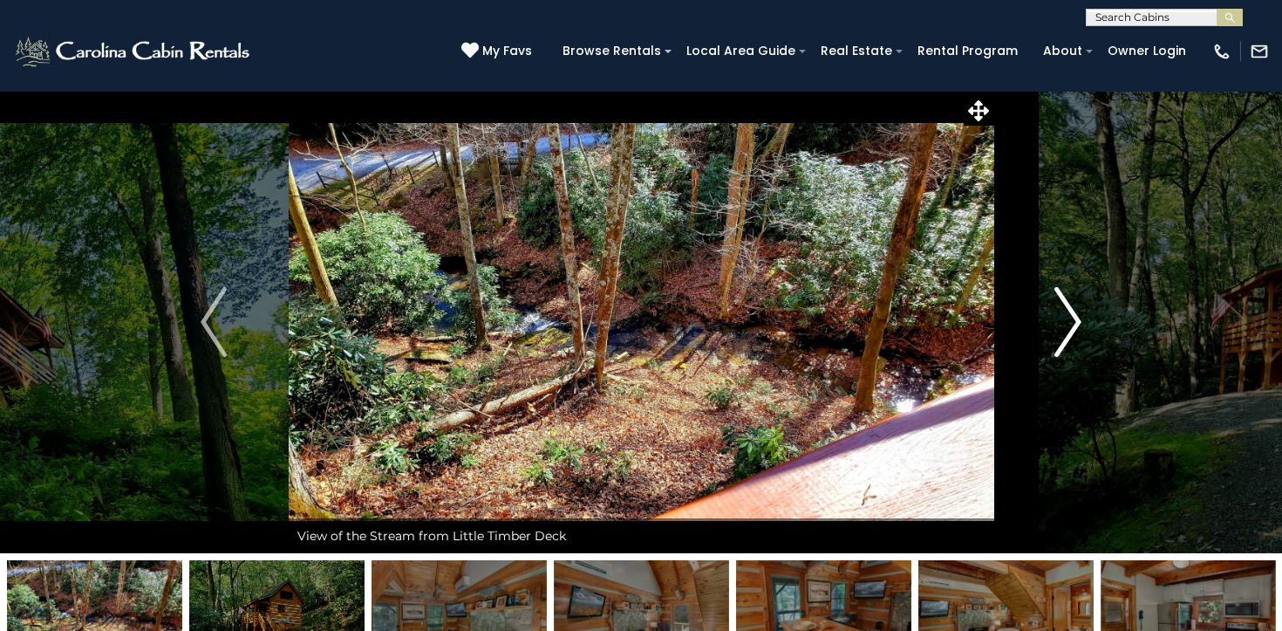
click at [1050, 331] on button "Next" at bounding box center [1067, 322] width 149 height 462
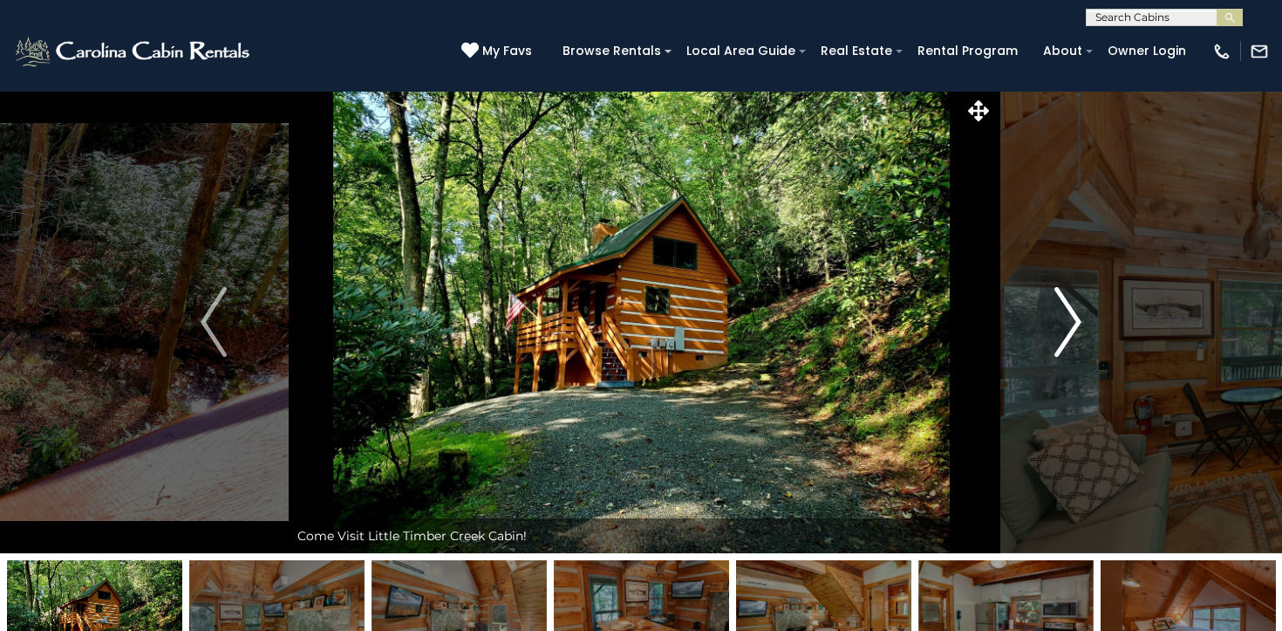
click at [1050, 331] on button "Next" at bounding box center [1067, 322] width 149 height 462
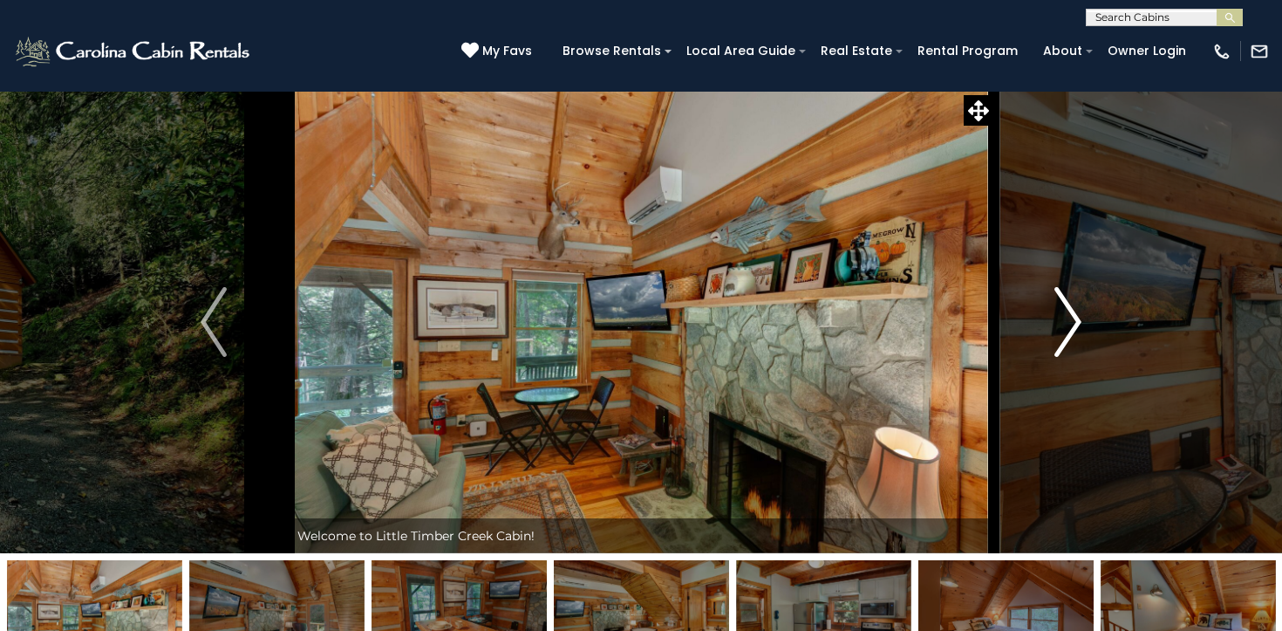
click at [1050, 331] on button "Next" at bounding box center [1067, 322] width 149 height 462
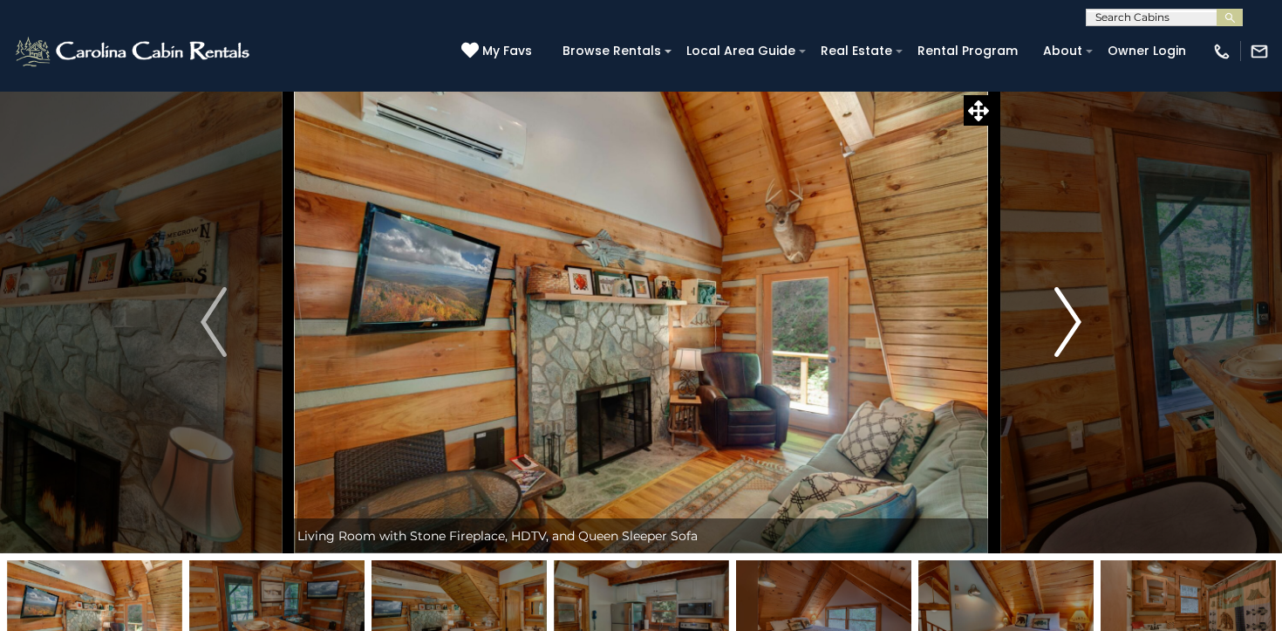
click at [1049, 346] on button "Next" at bounding box center [1067, 322] width 149 height 462
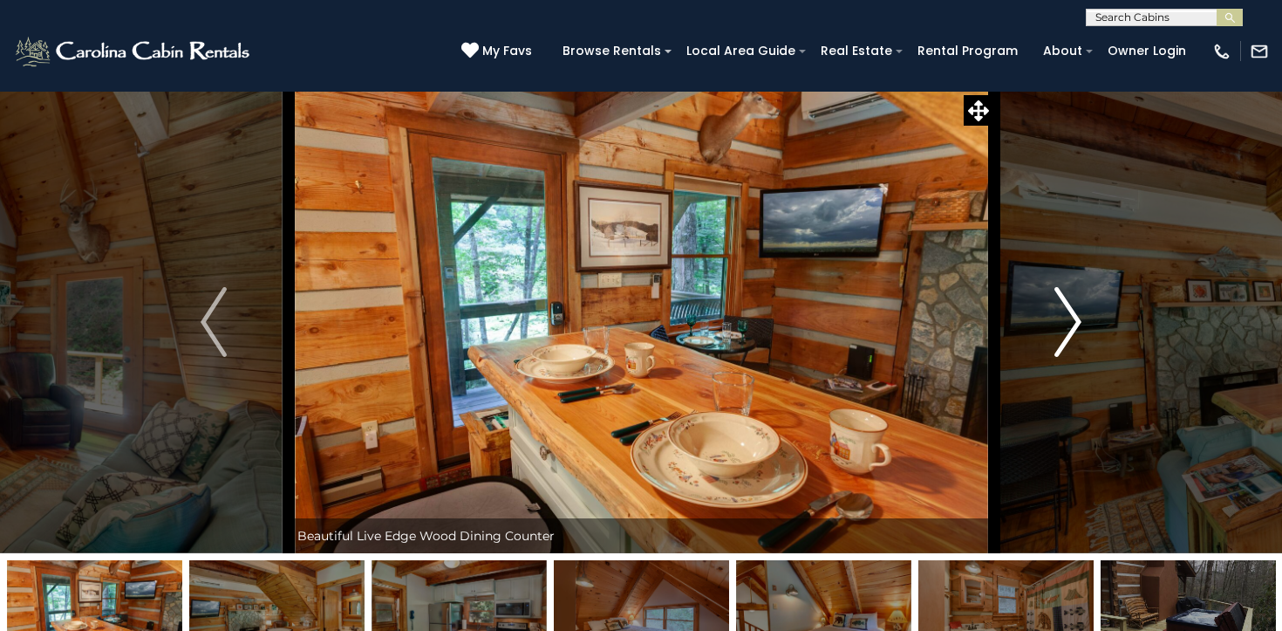
click at [1049, 347] on button "Next" at bounding box center [1067, 322] width 149 height 462
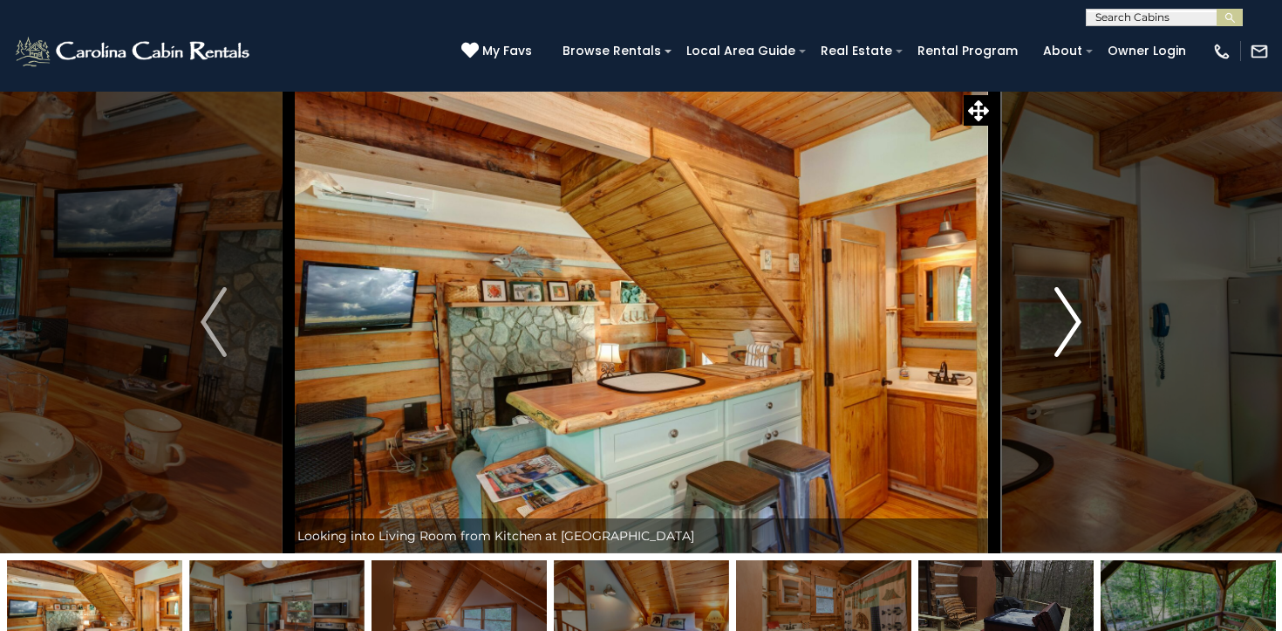
click at [1049, 347] on button "Next" at bounding box center [1067, 322] width 149 height 462
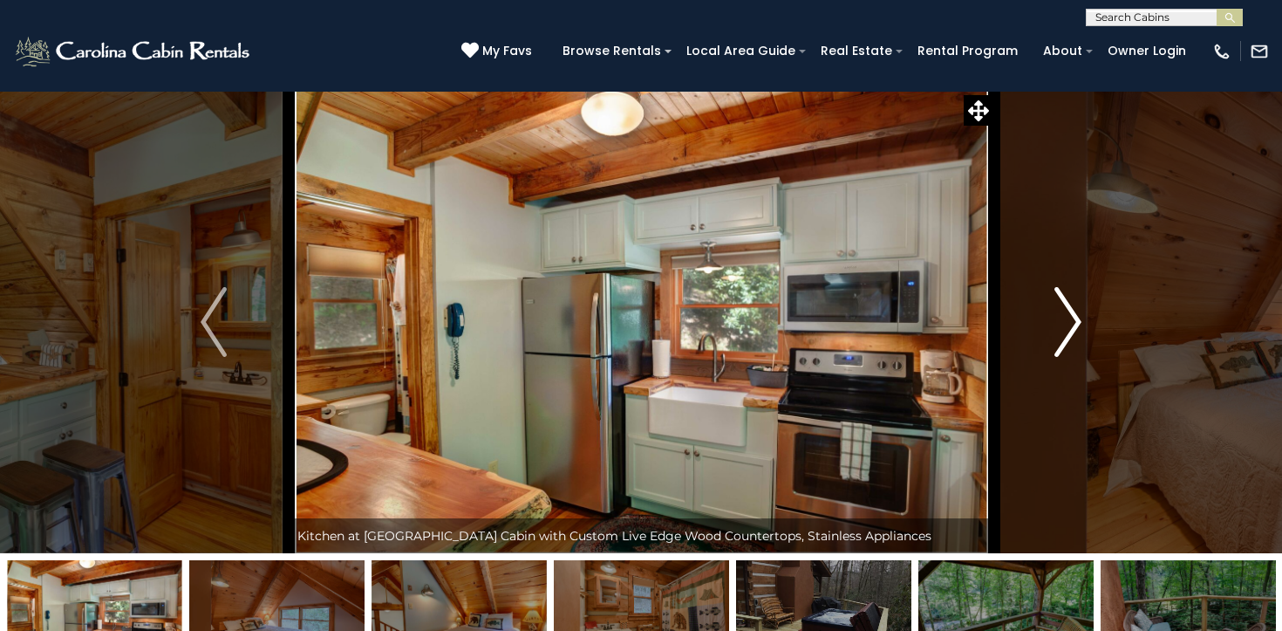
click at [1049, 347] on button "Next" at bounding box center [1067, 322] width 149 height 462
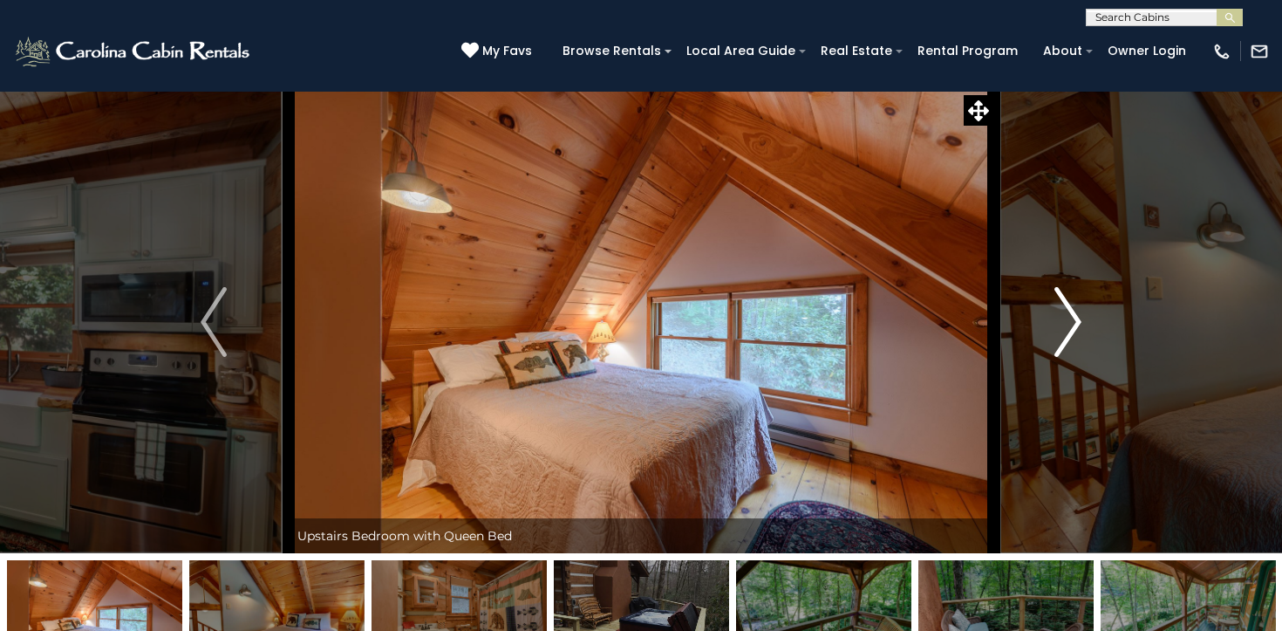
click at [1049, 347] on button "Next" at bounding box center [1067, 322] width 149 height 462
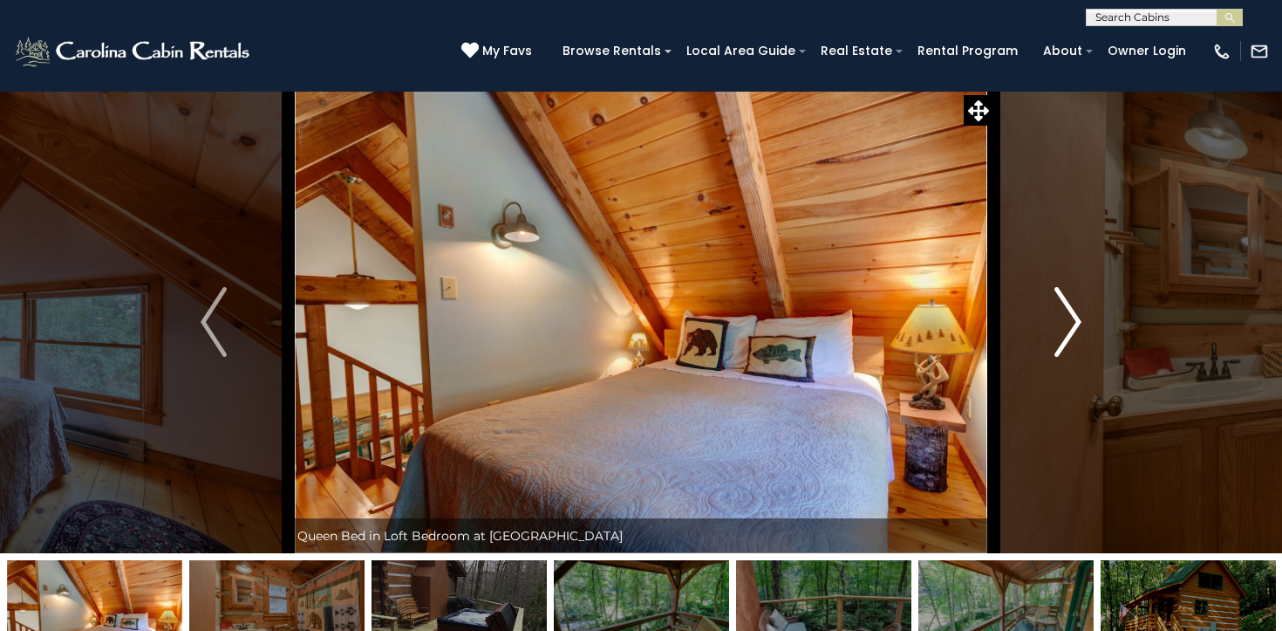
click at [1049, 347] on button "Next" at bounding box center [1067, 322] width 149 height 462
